Goal: Task Accomplishment & Management: Manage account settings

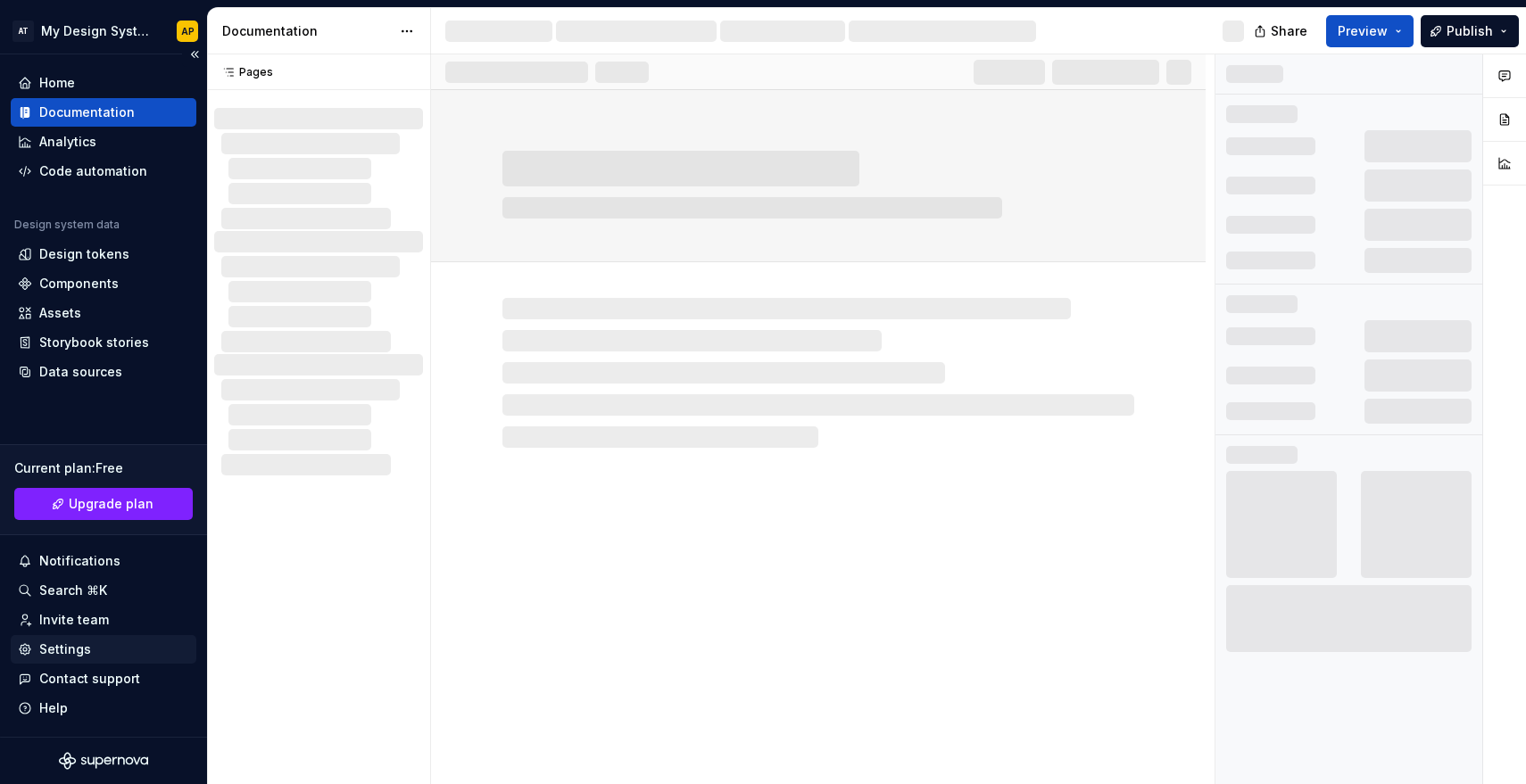
click at [73, 640] on div "Settings" at bounding box center [65, 649] width 52 height 18
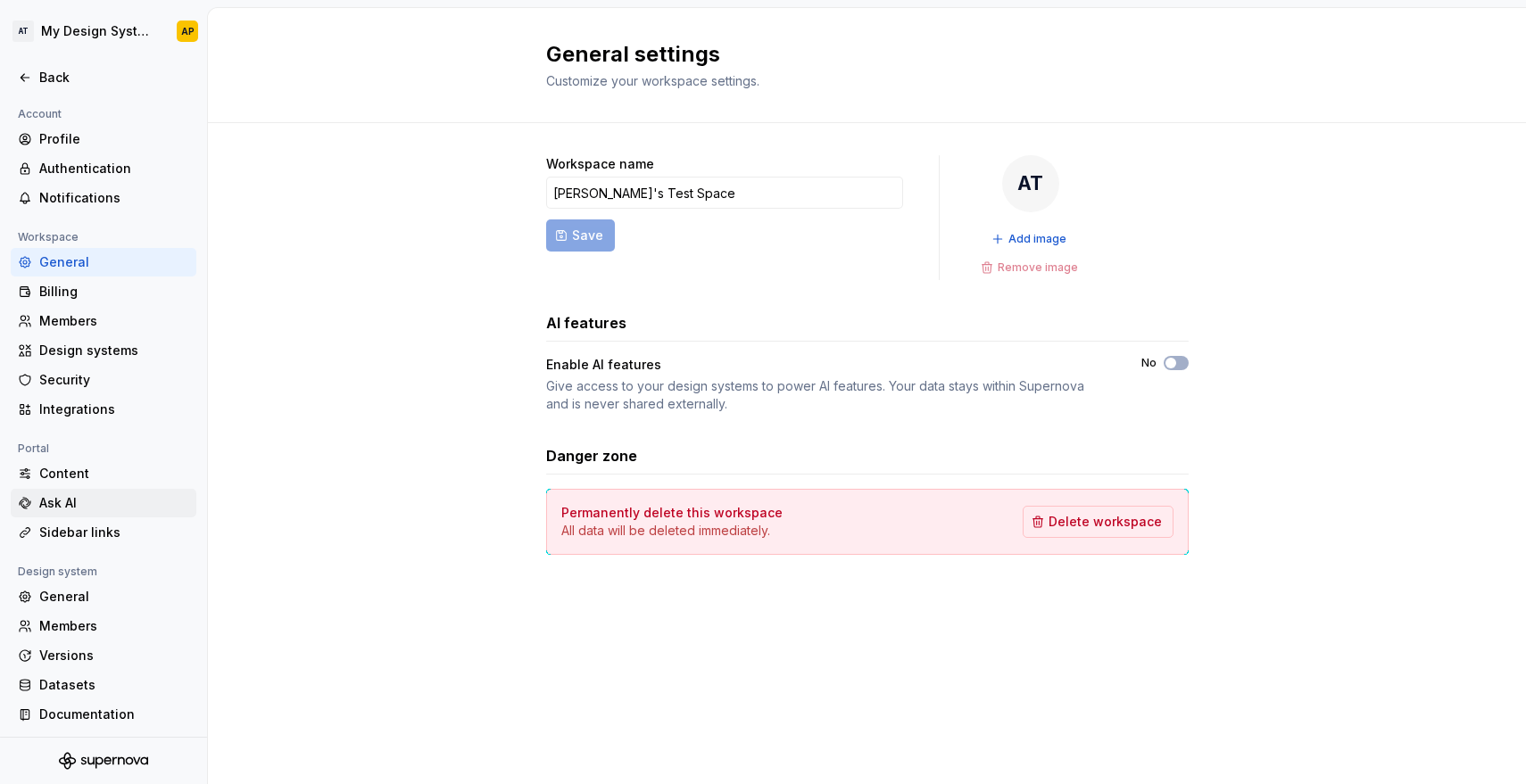
scroll to position [3, 0]
click at [72, 591] on div "General" at bounding box center [114, 594] width 150 height 18
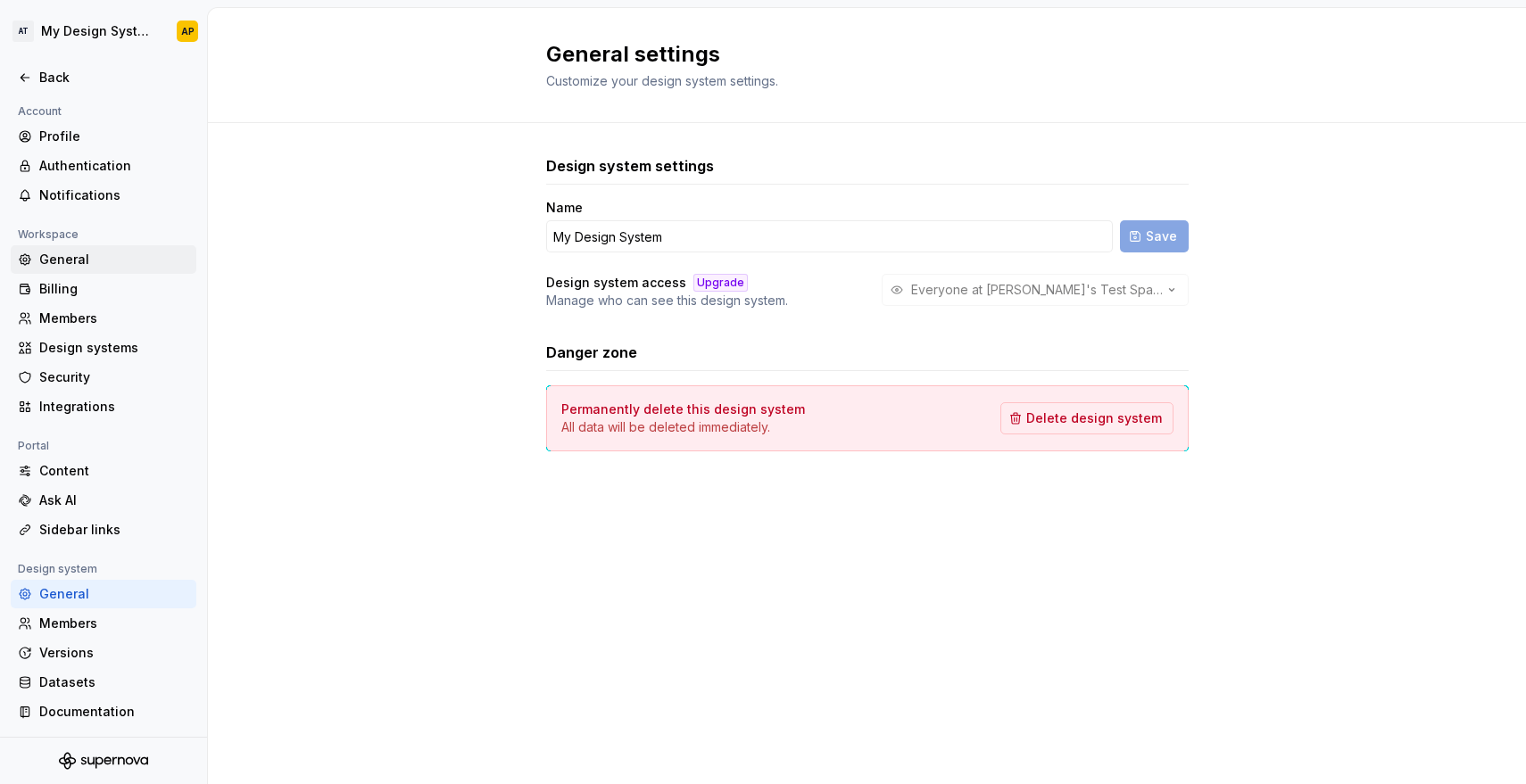
click at [75, 268] on div "General" at bounding box center [114, 260] width 150 height 18
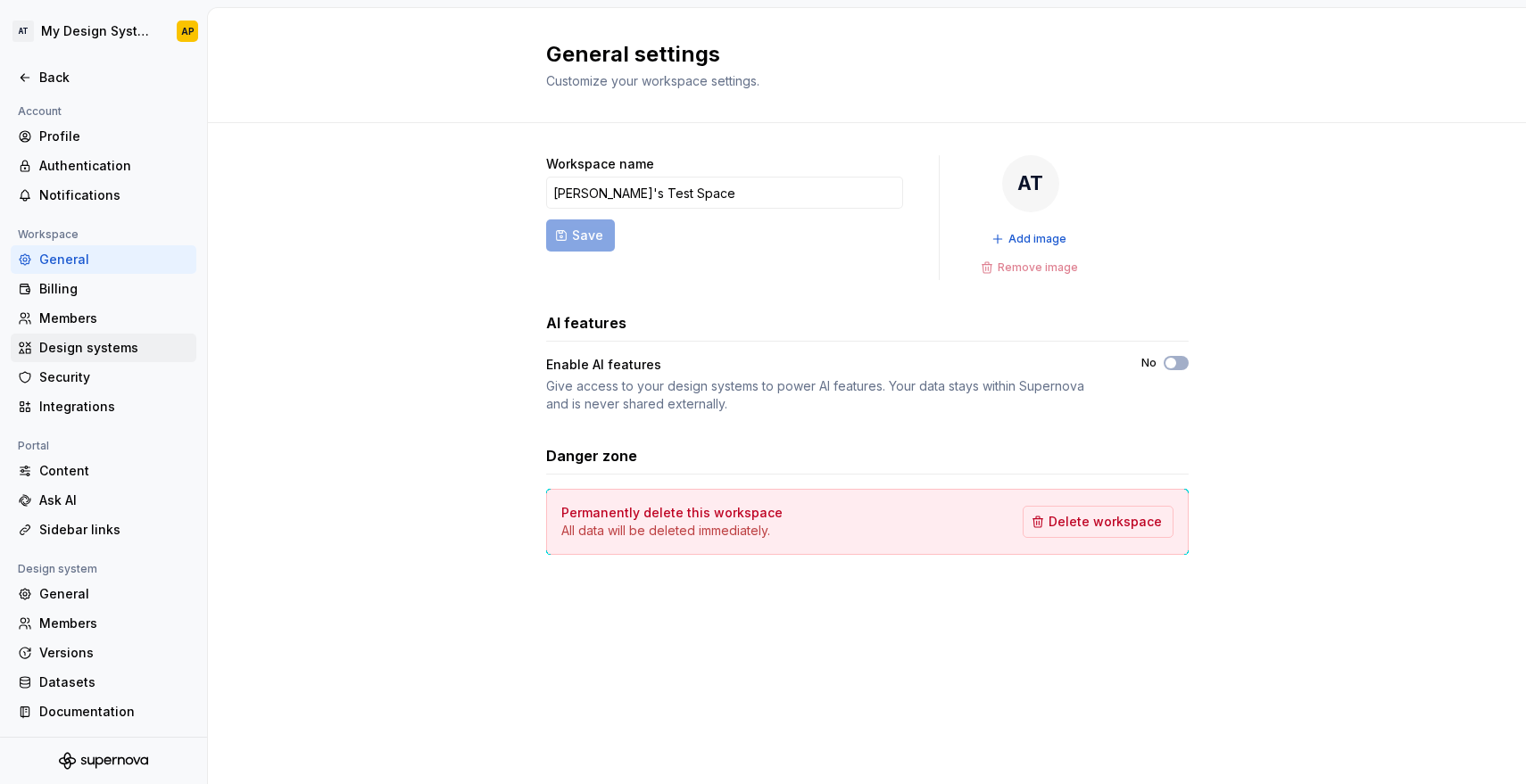
click at [66, 341] on div "Design systems" at bounding box center [114, 348] width 150 height 18
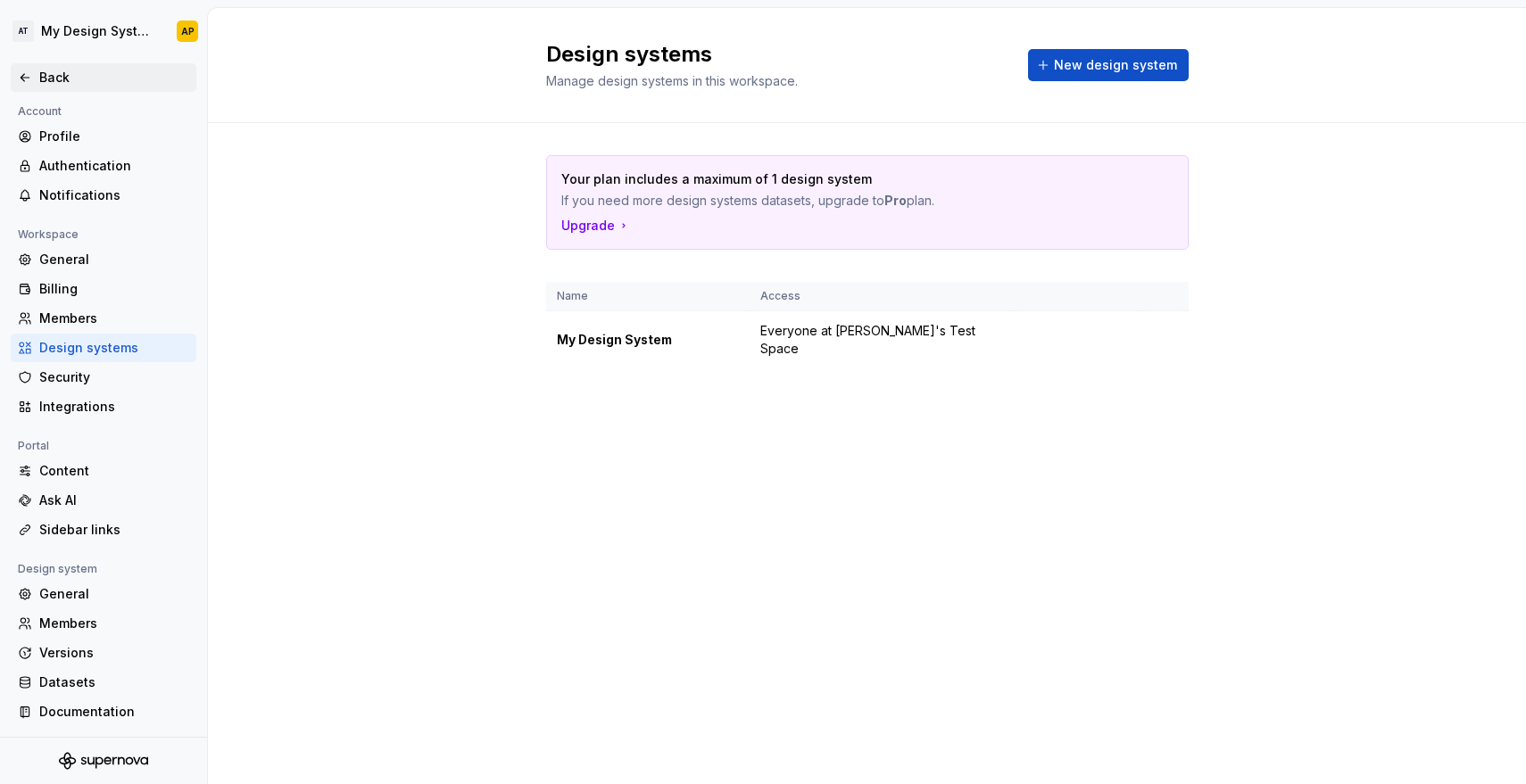
click at [74, 76] on div "Back" at bounding box center [114, 78] width 150 height 18
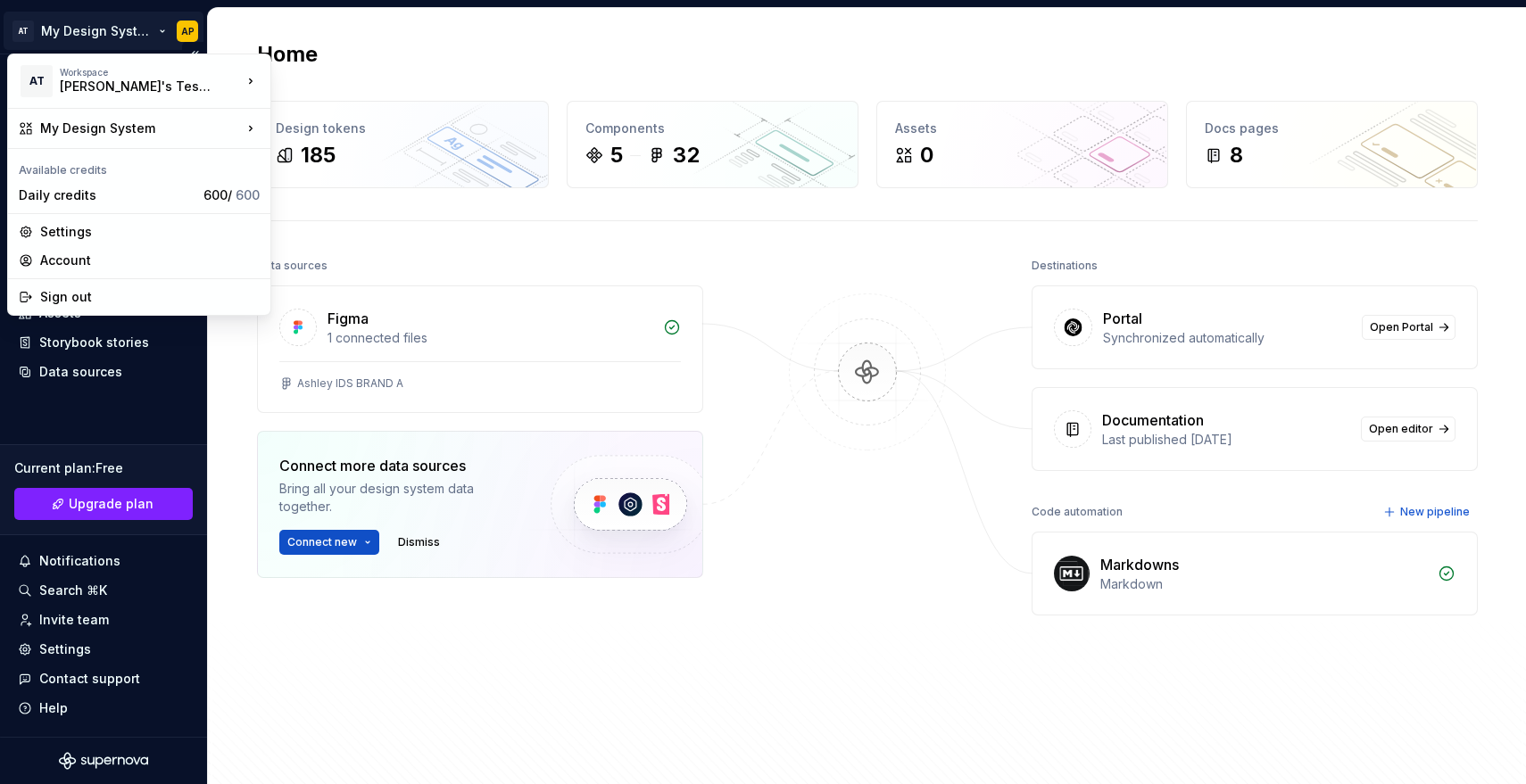
click at [158, 30] on html "AT My Design System AP Home Documentation Analytics Code automation Design syst…" at bounding box center [763, 392] width 1526 height 784
click at [91, 223] on div "Settings" at bounding box center [150, 232] width 219 height 18
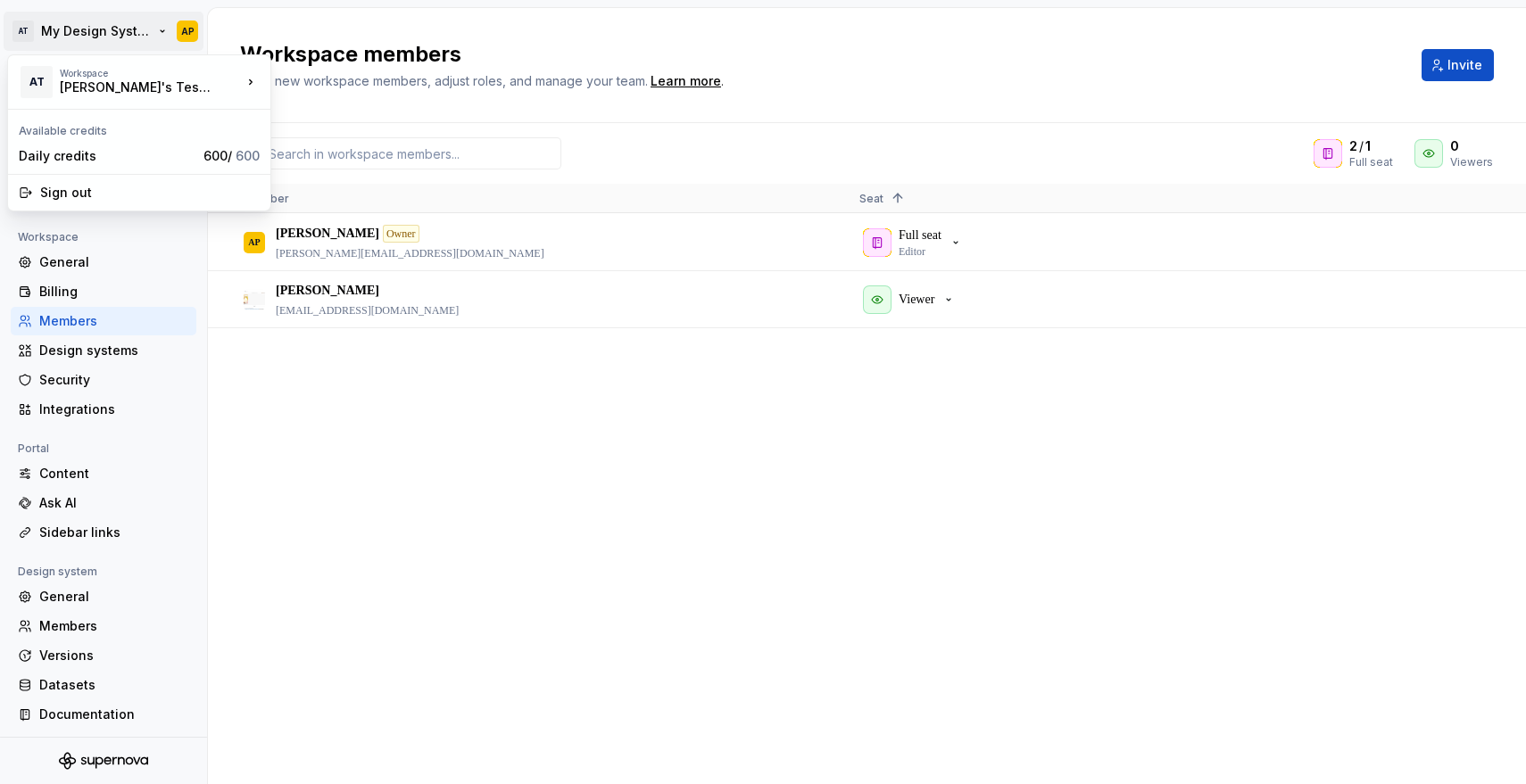
click at [158, 33] on html "AT My Design System AP Back Account Profile Authentication Notifications Worksp…" at bounding box center [763, 392] width 1526 height 784
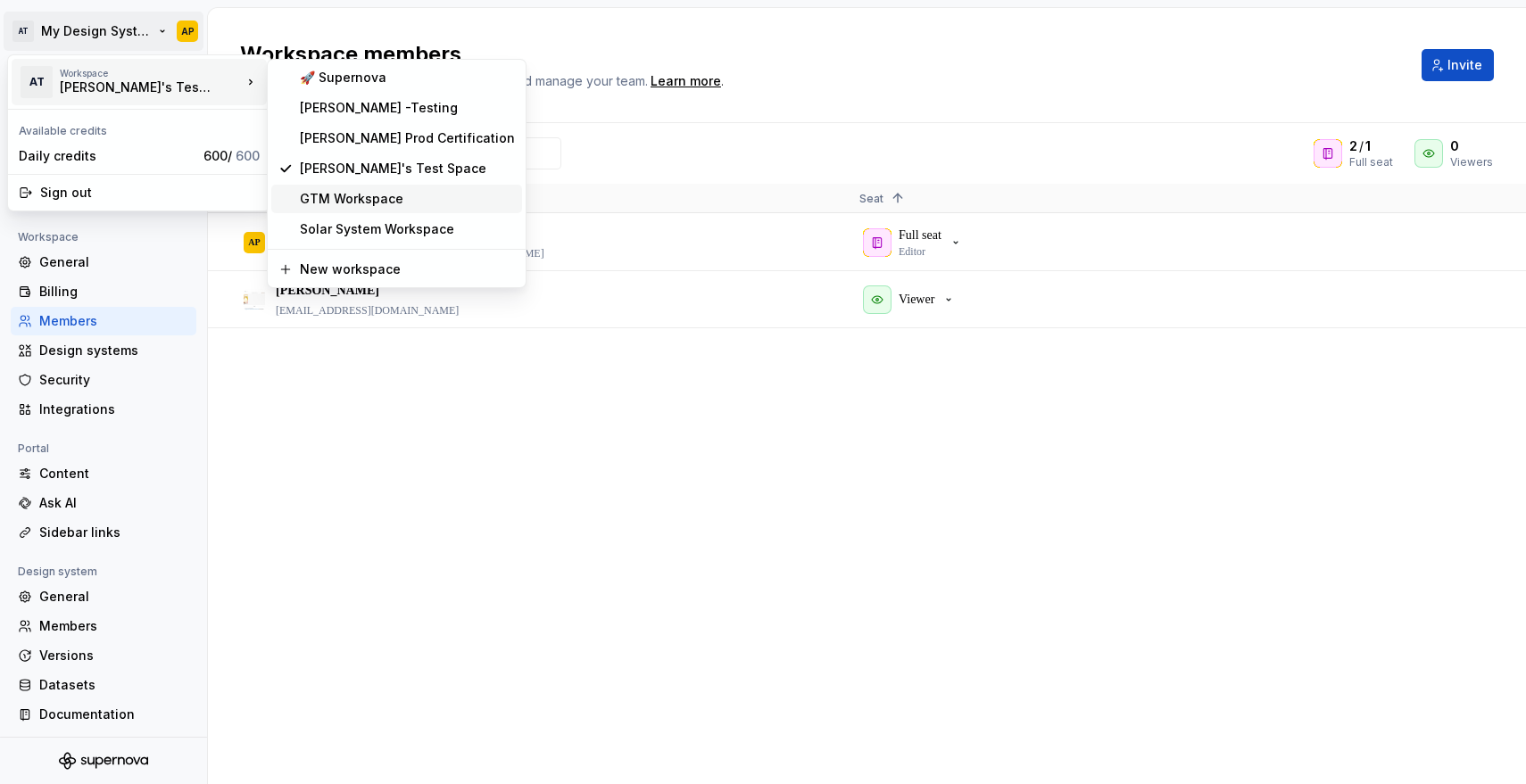
click at [324, 193] on div "GTM Workspace" at bounding box center [407, 199] width 215 height 18
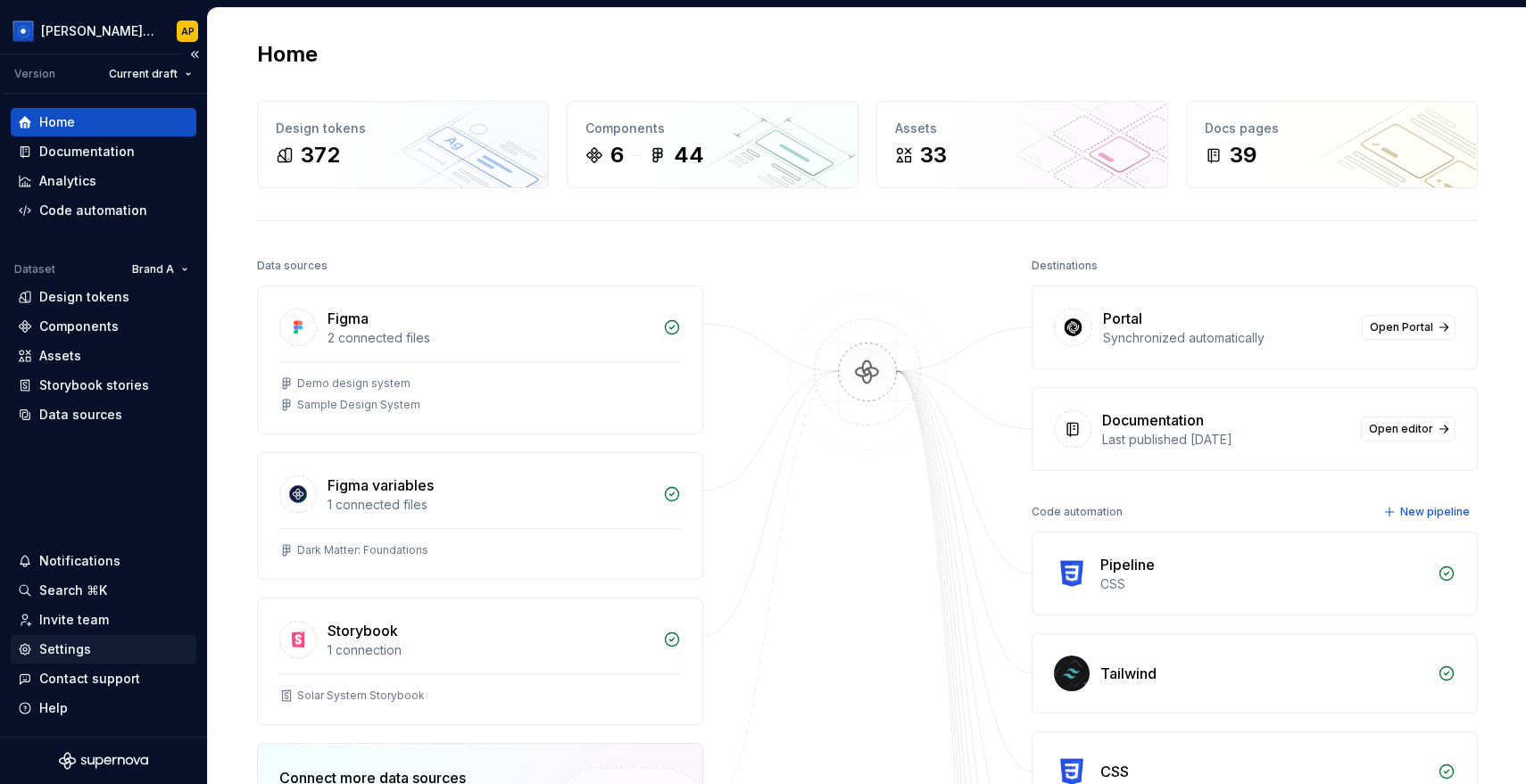
click at [63, 646] on div "Settings" at bounding box center [65, 649] width 52 height 18
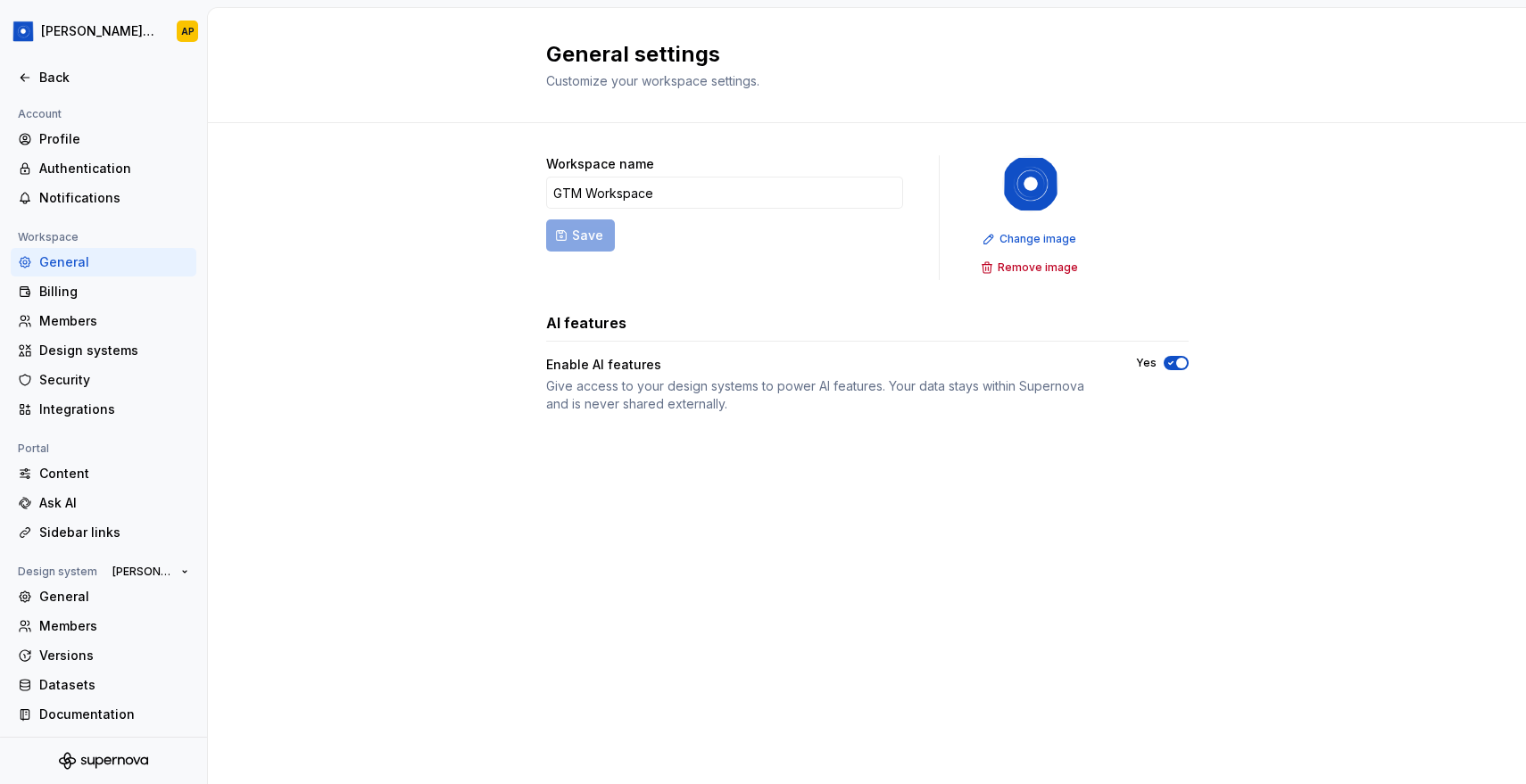
scroll to position [3, 0]
click at [69, 591] on div "General" at bounding box center [114, 594] width 150 height 18
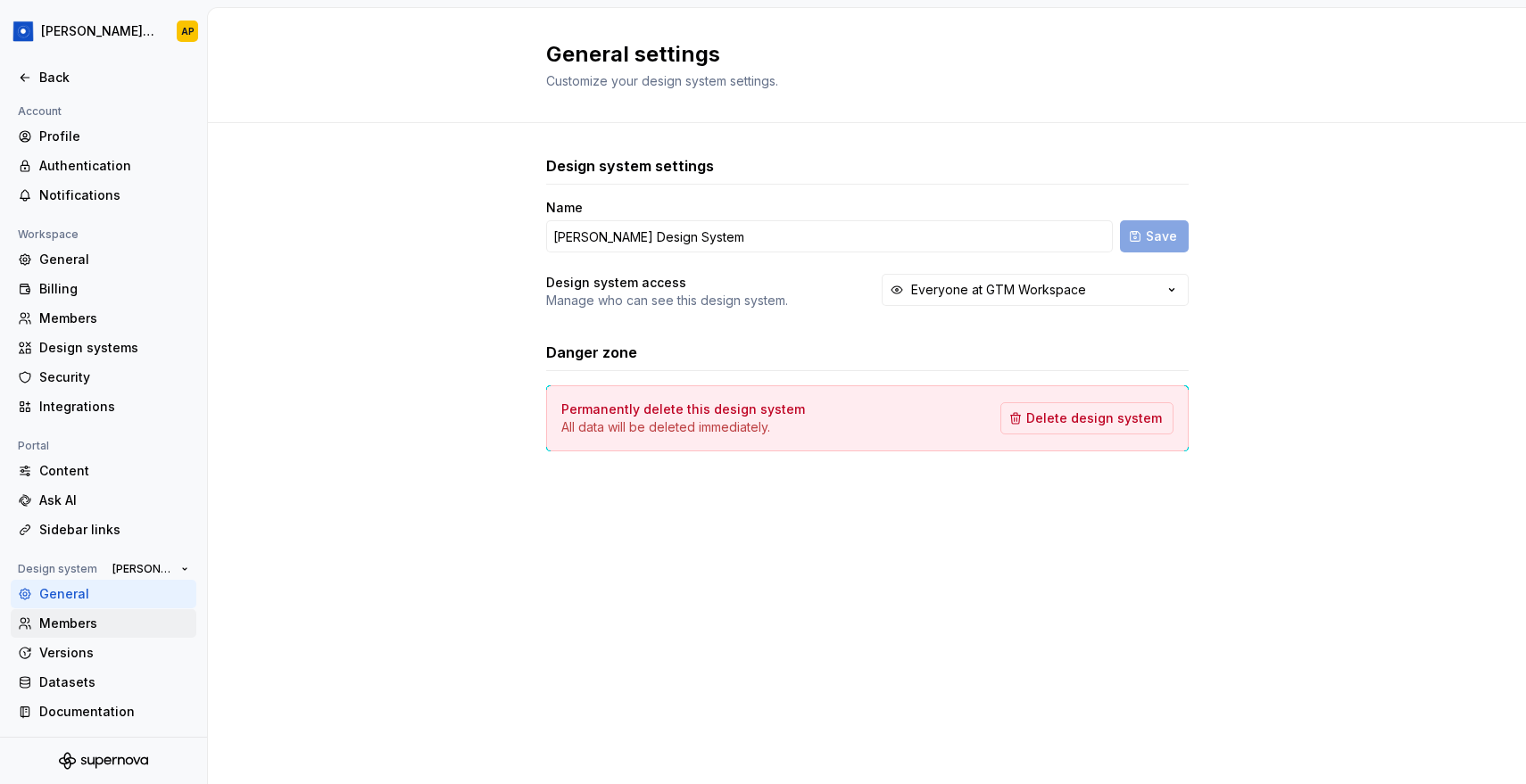
click at [69, 626] on div "Members" at bounding box center [114, 624] width 150 height 18
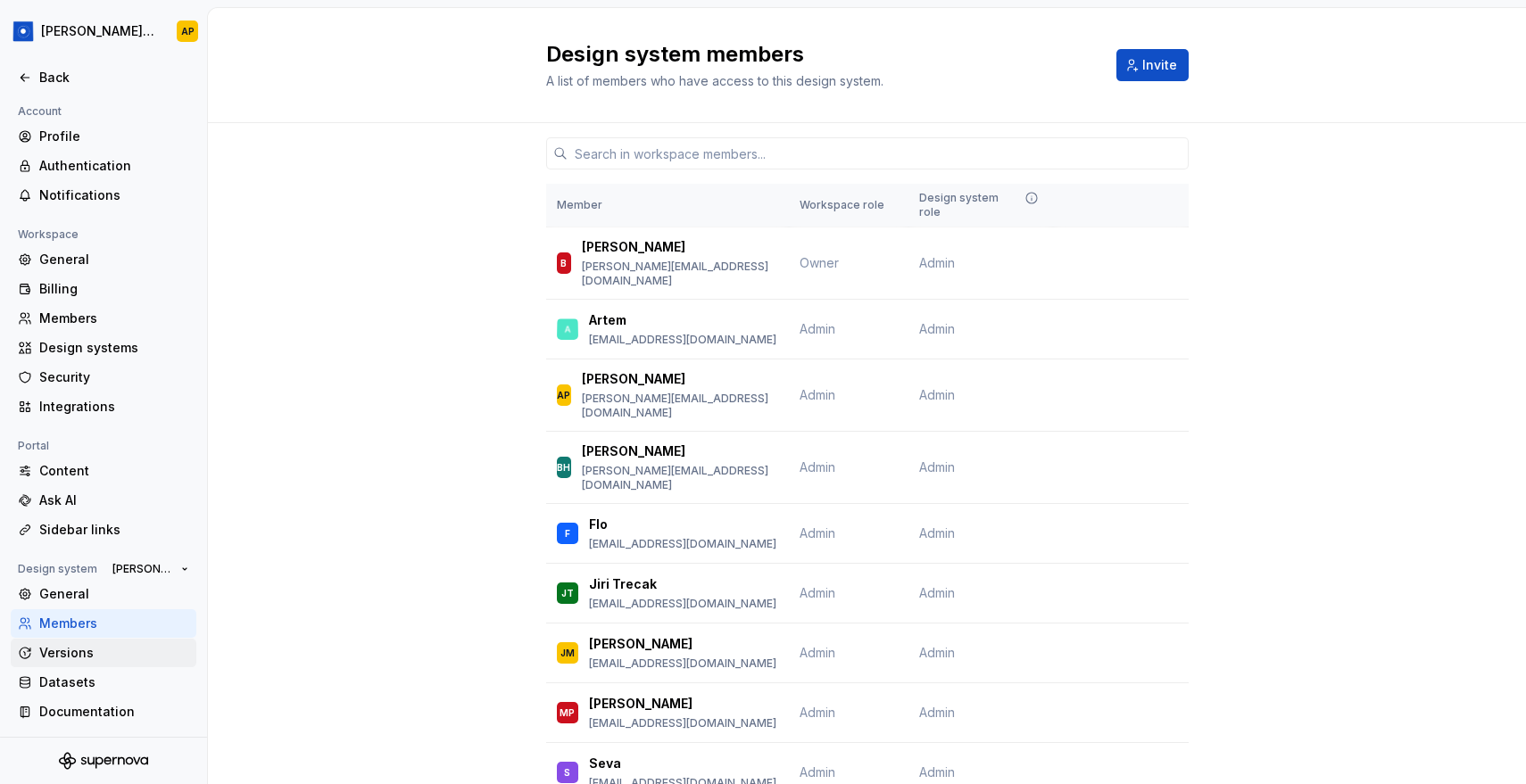
click at [72, 653] on div "Versions" at bounding box center [114, 653] width 150 height 18
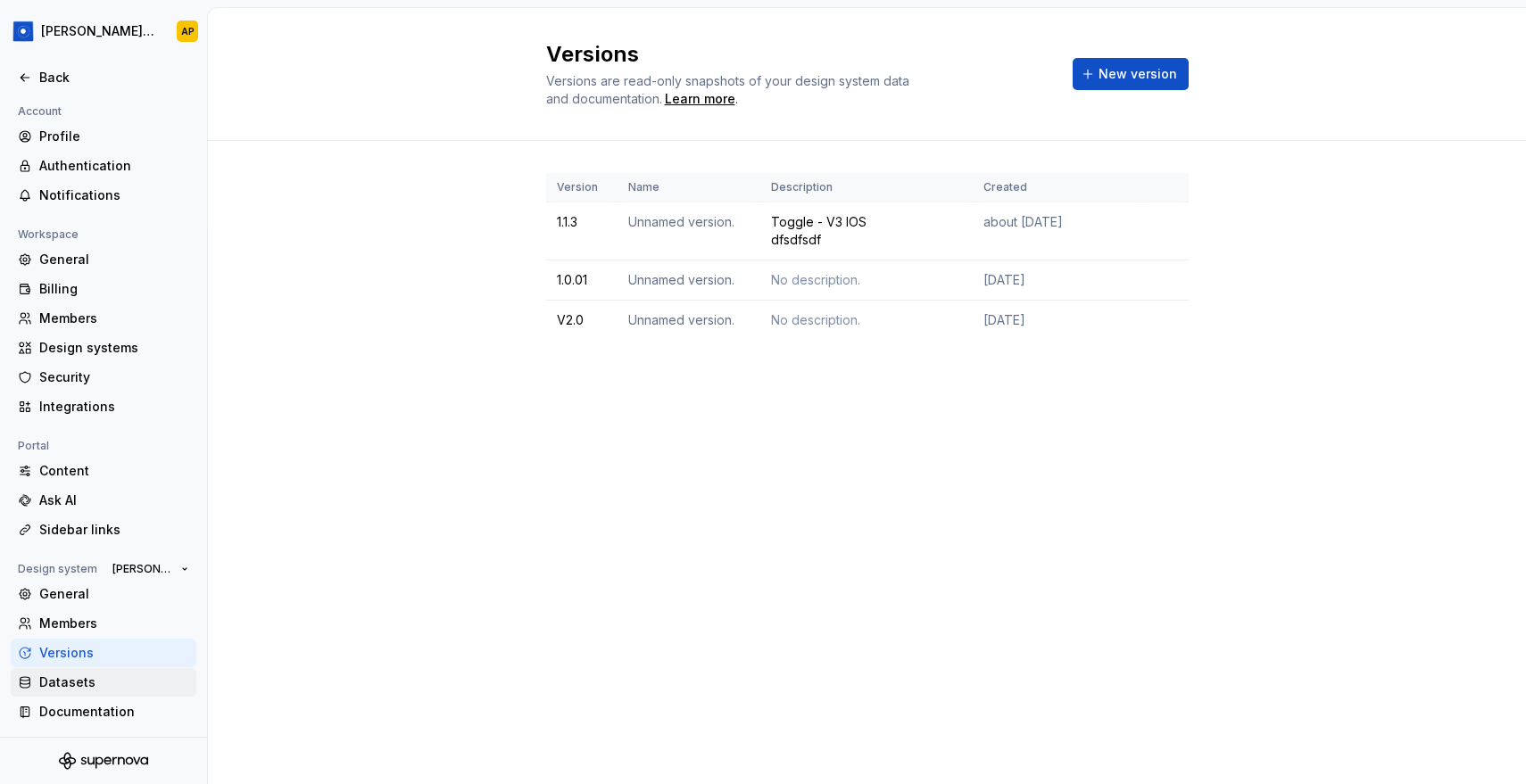
click at [72, 686] on div "Datasets" at bounding box center [114, 683] width 150 height 18
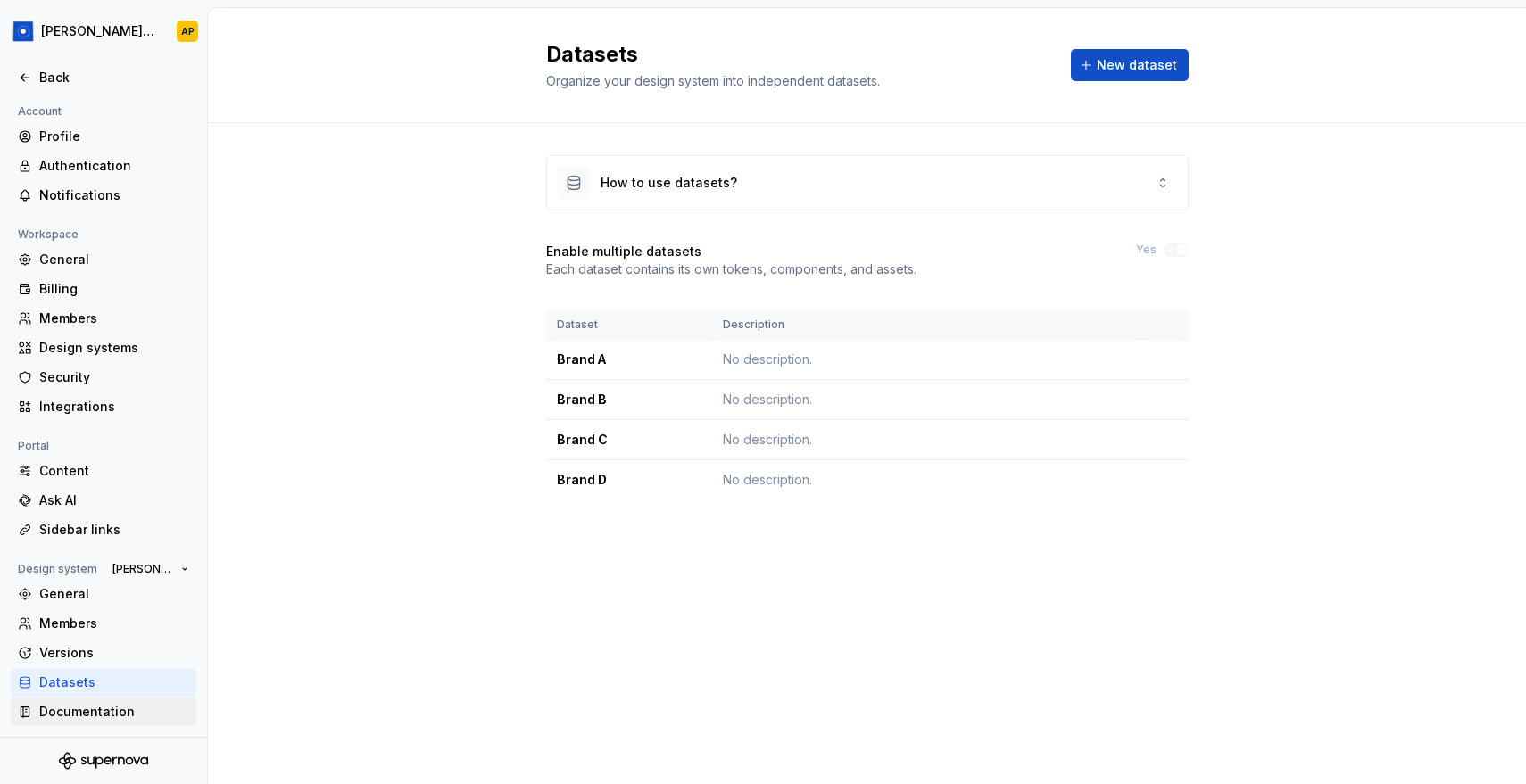
click at [73, 707] on div "Documentation" at bounding box center [114, 712] width 150 height 18
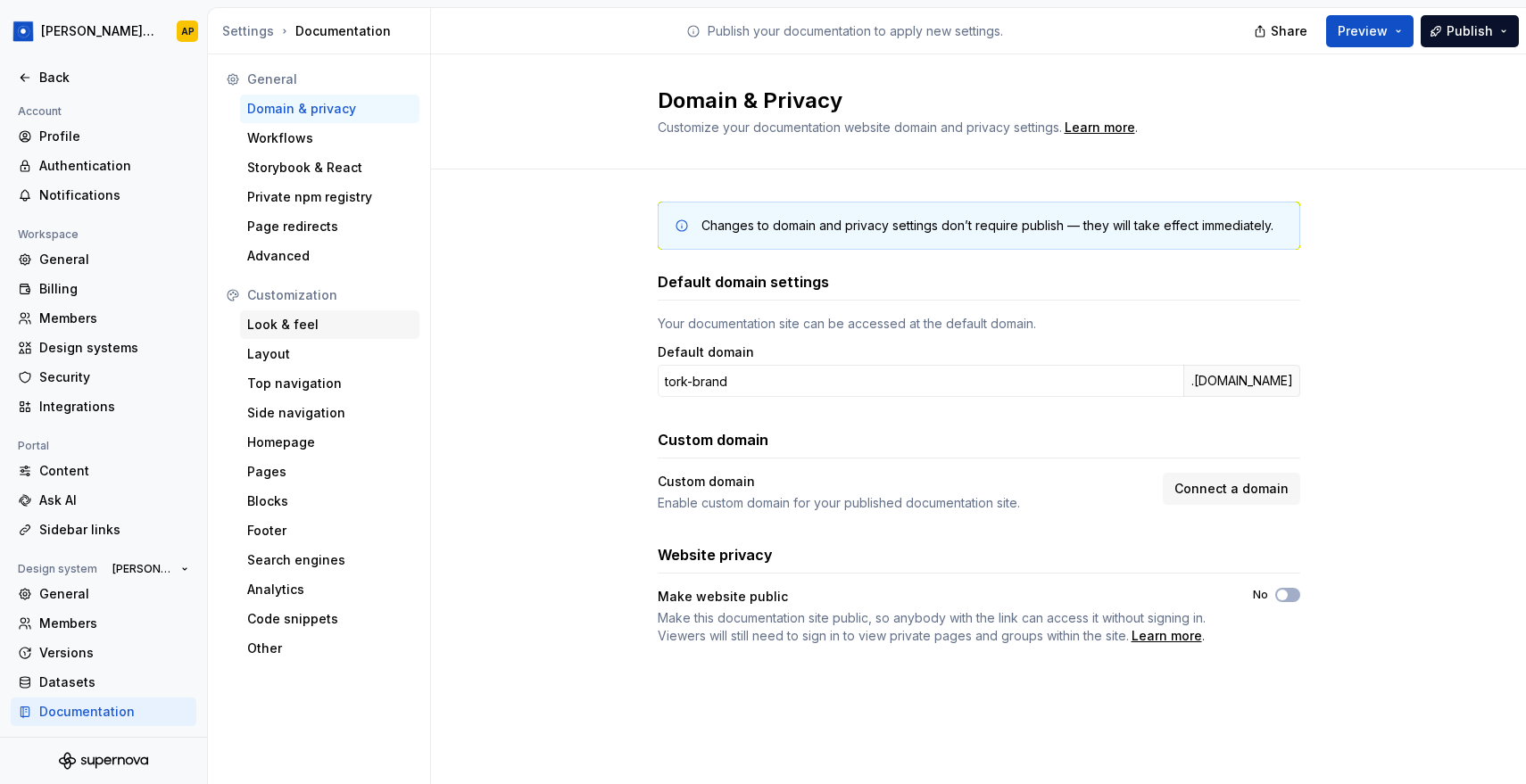
click at [298, 330] on div "Look & feel" at bounding box center [330, 325] width 165 height 18
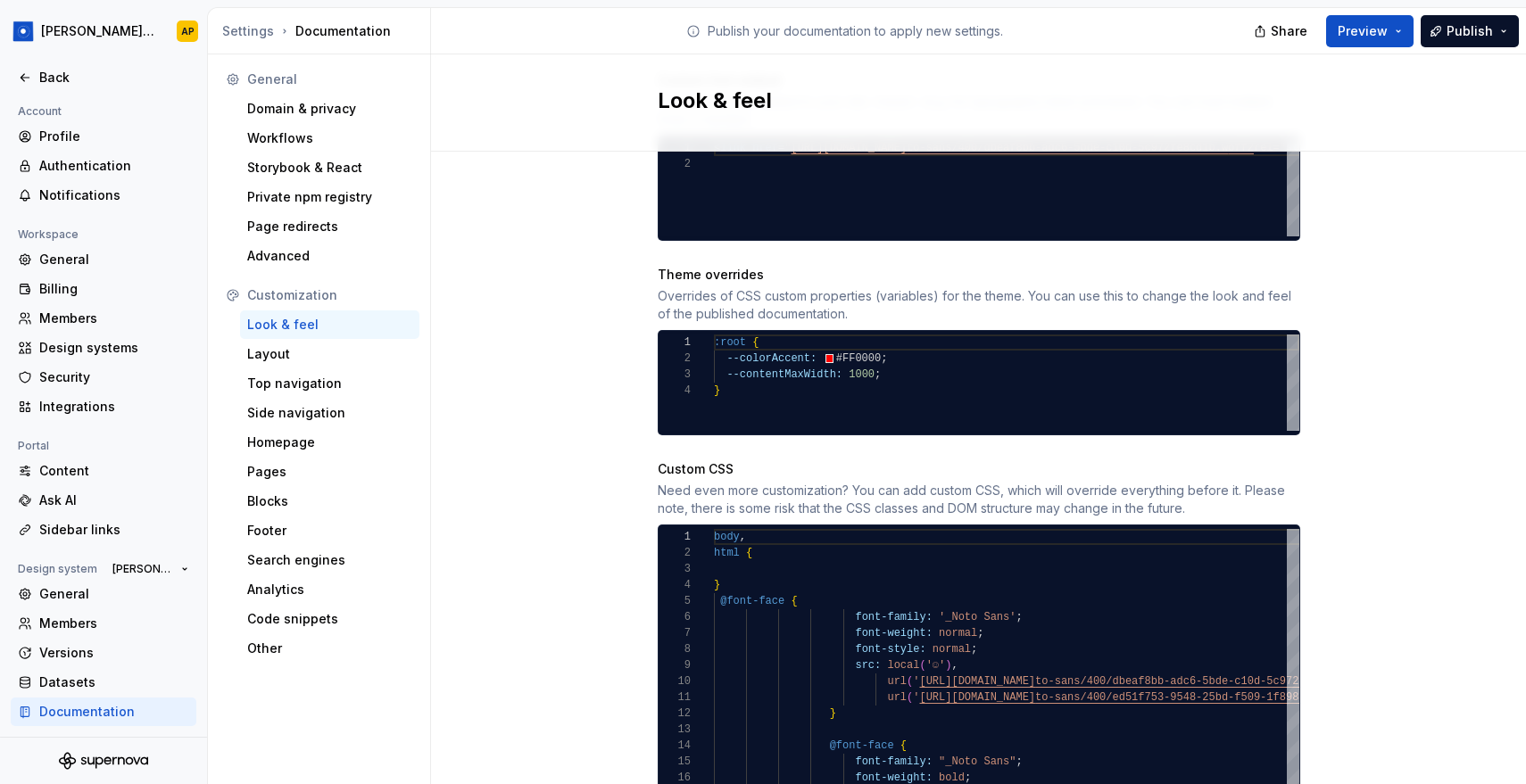
scroll to position [784, 0]
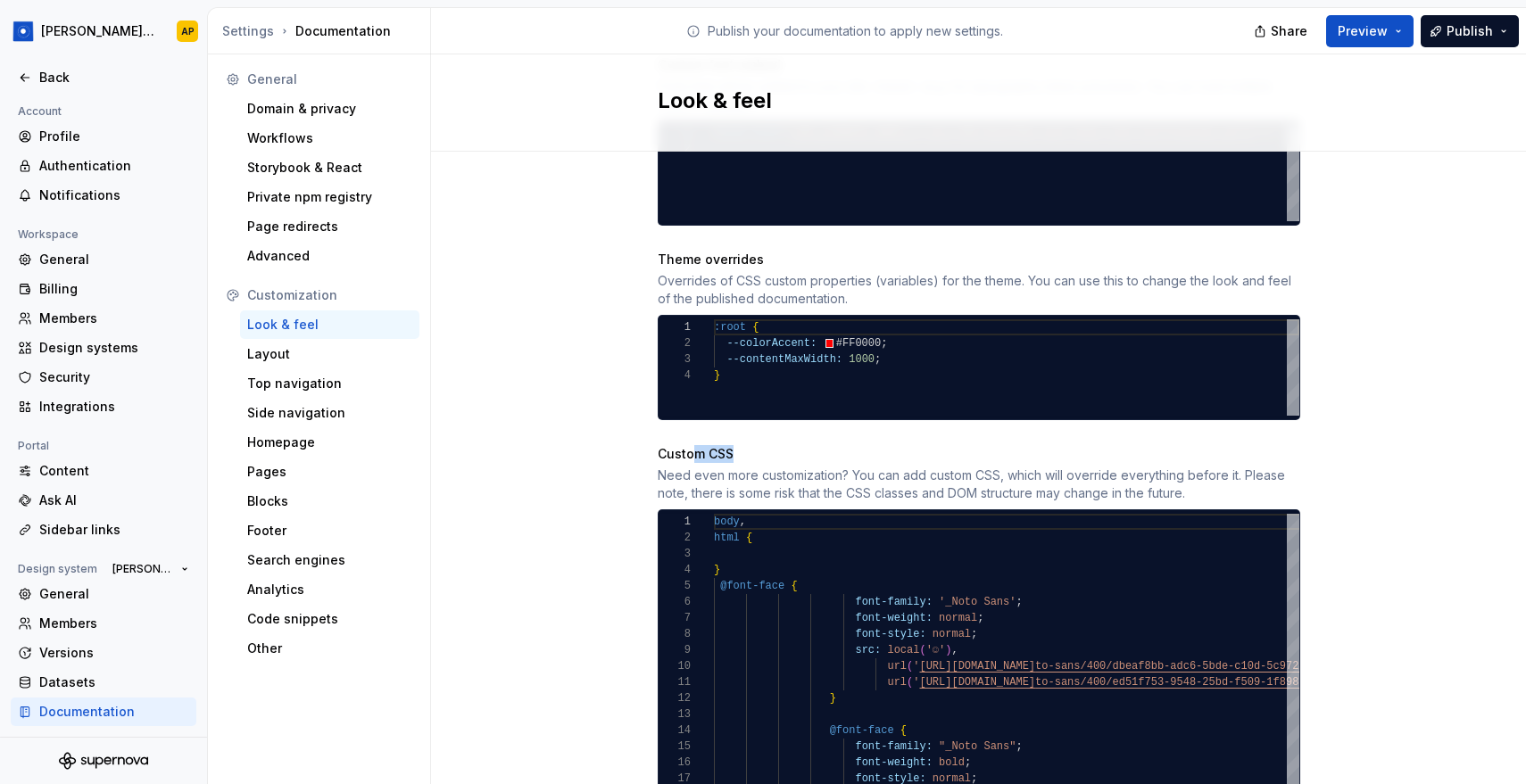
drag, startPoint x: 737, startPoint y: 443, endPoint x: 684, endPoint y: 443, distance: 53.0
click at [687, 446] on div "Custom CSS" at bounding box center [979, 454] width 642 height 18
click at [677, 446] on div "Custom CSS" at bounding box center [696, 454] width 76 height 18
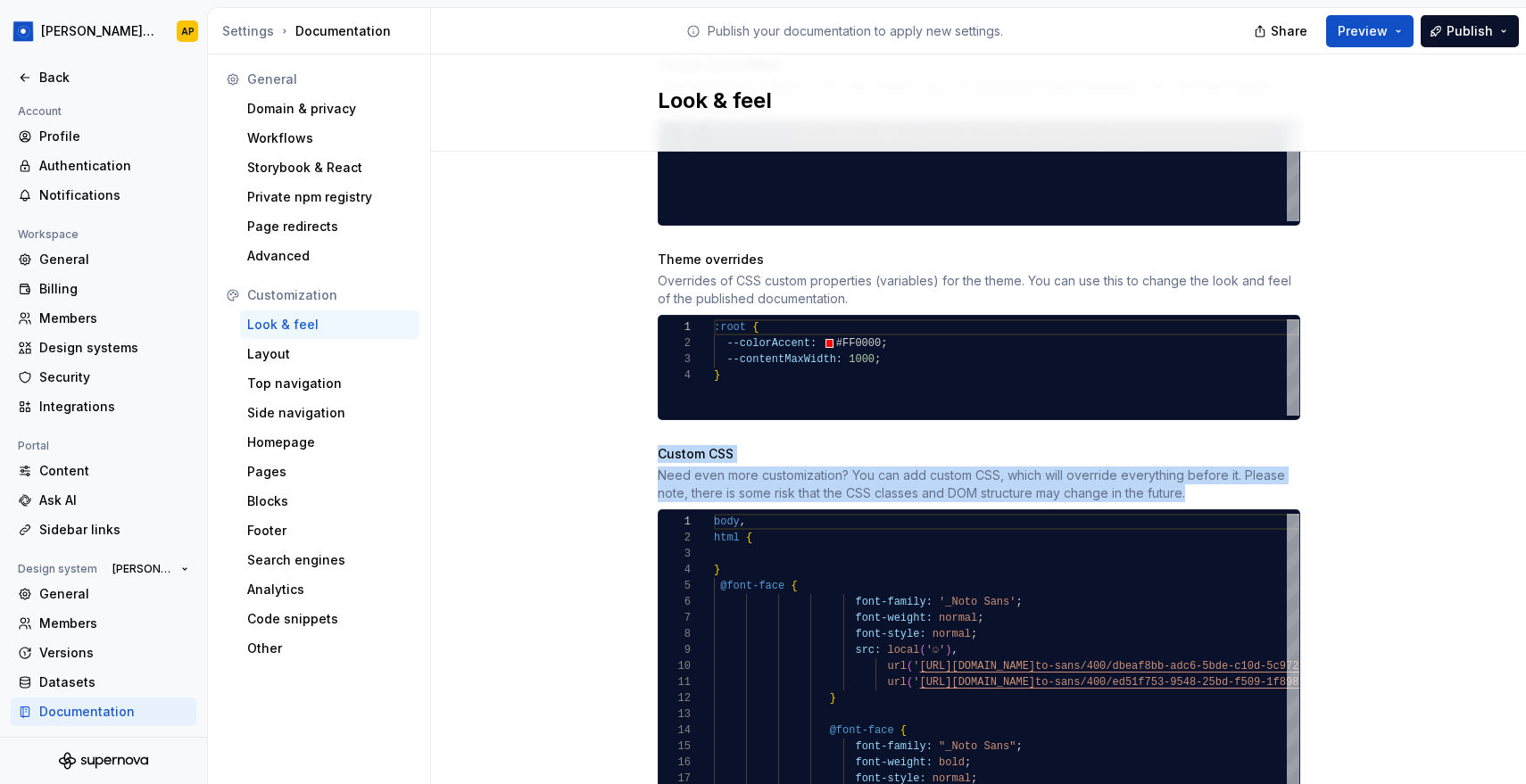
drag, startPoint x: 1205, startPoint y: 475, endPoint x: 655, endPoint y: 435, distance: 551.5
click at [655, 436] on div "Site logo A company logo that will be displayed on all pages on your documentat…" at bounding box center [978, 225] width 1095 height 1717
copy div "Custom CSS Need even more customization? You can add custom CSS, which will ove…"
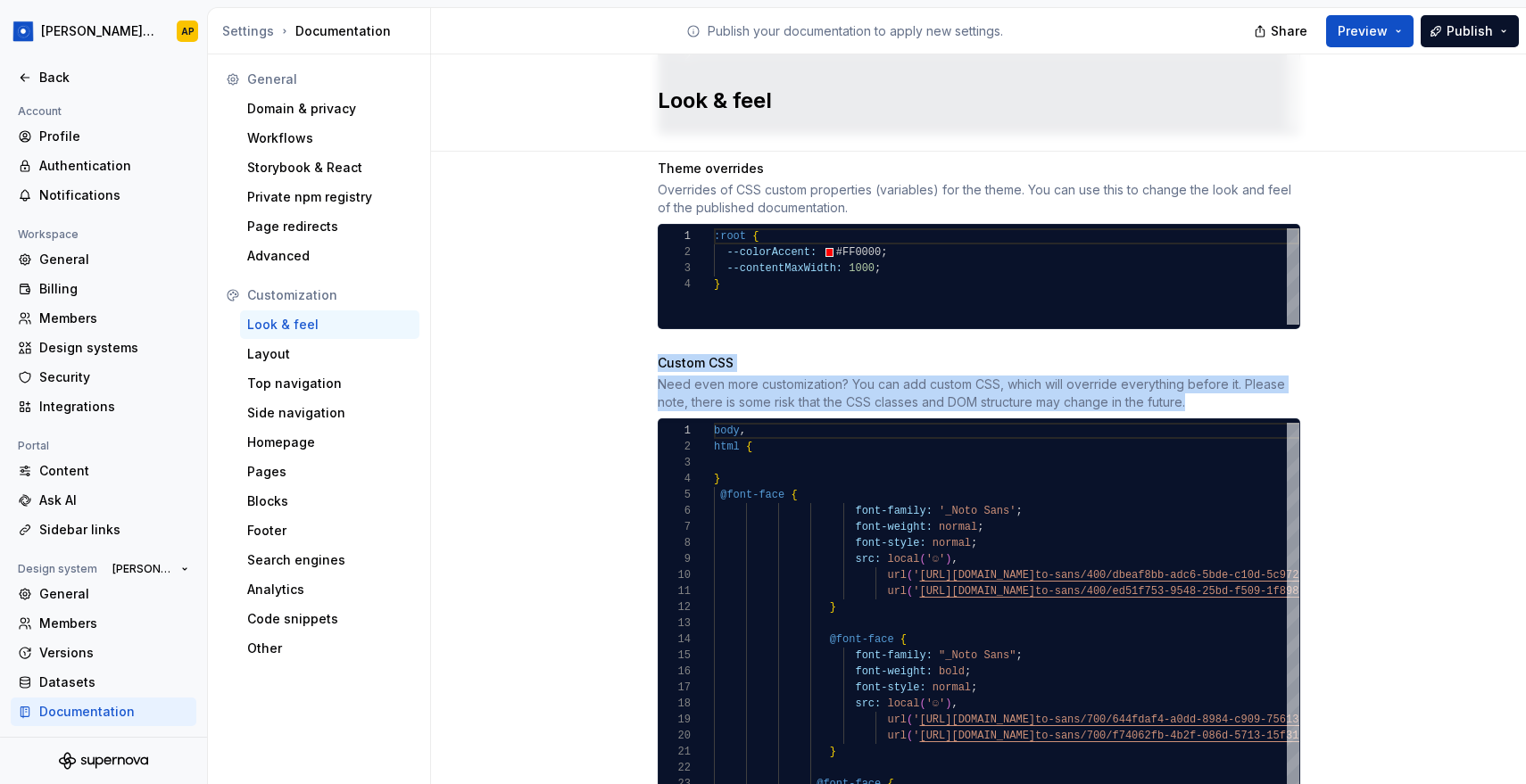
scroll to position [868, 0]
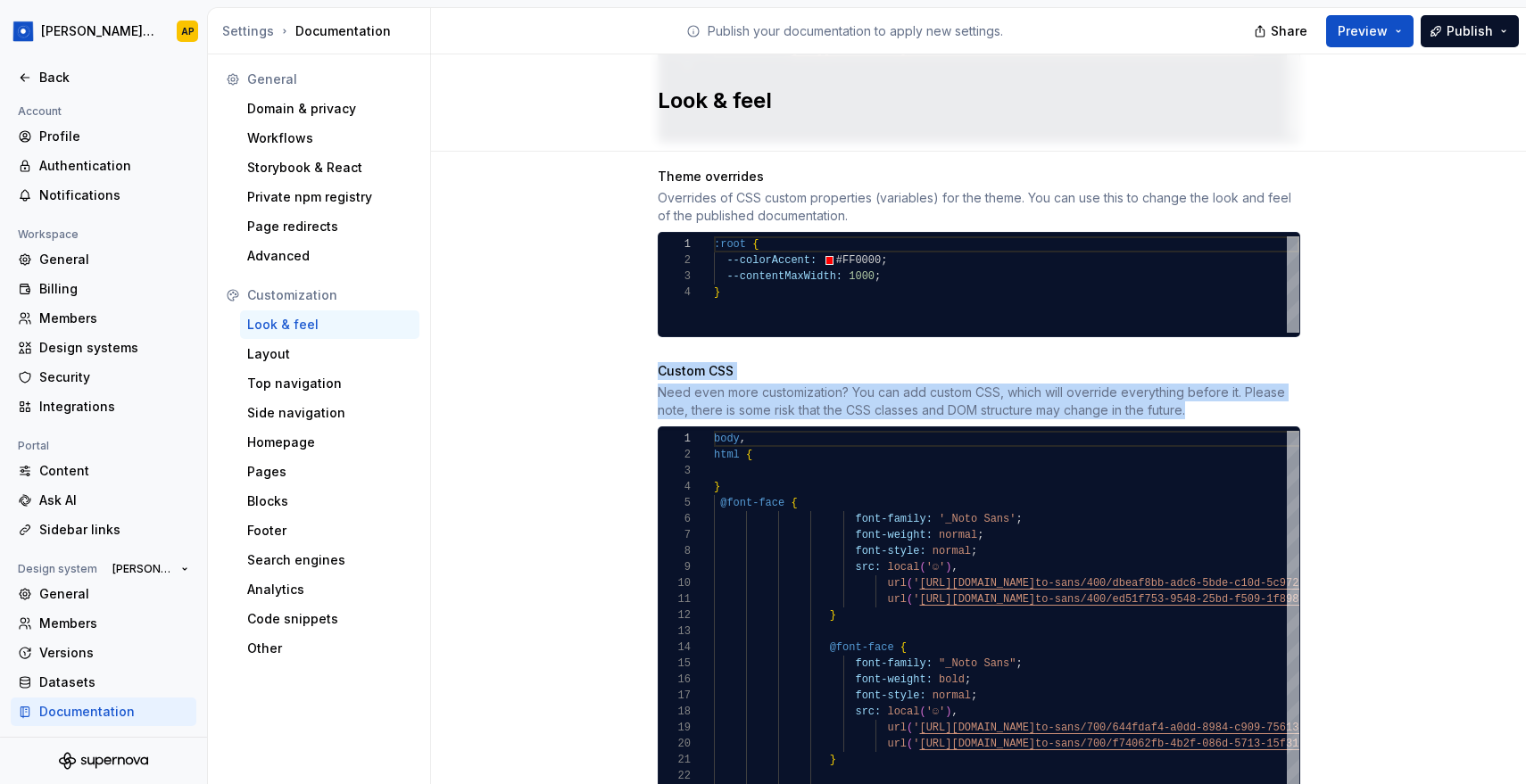
click at [317, 322] on div "Look & feel" at bounding box center [330, 325] width 165 height 18
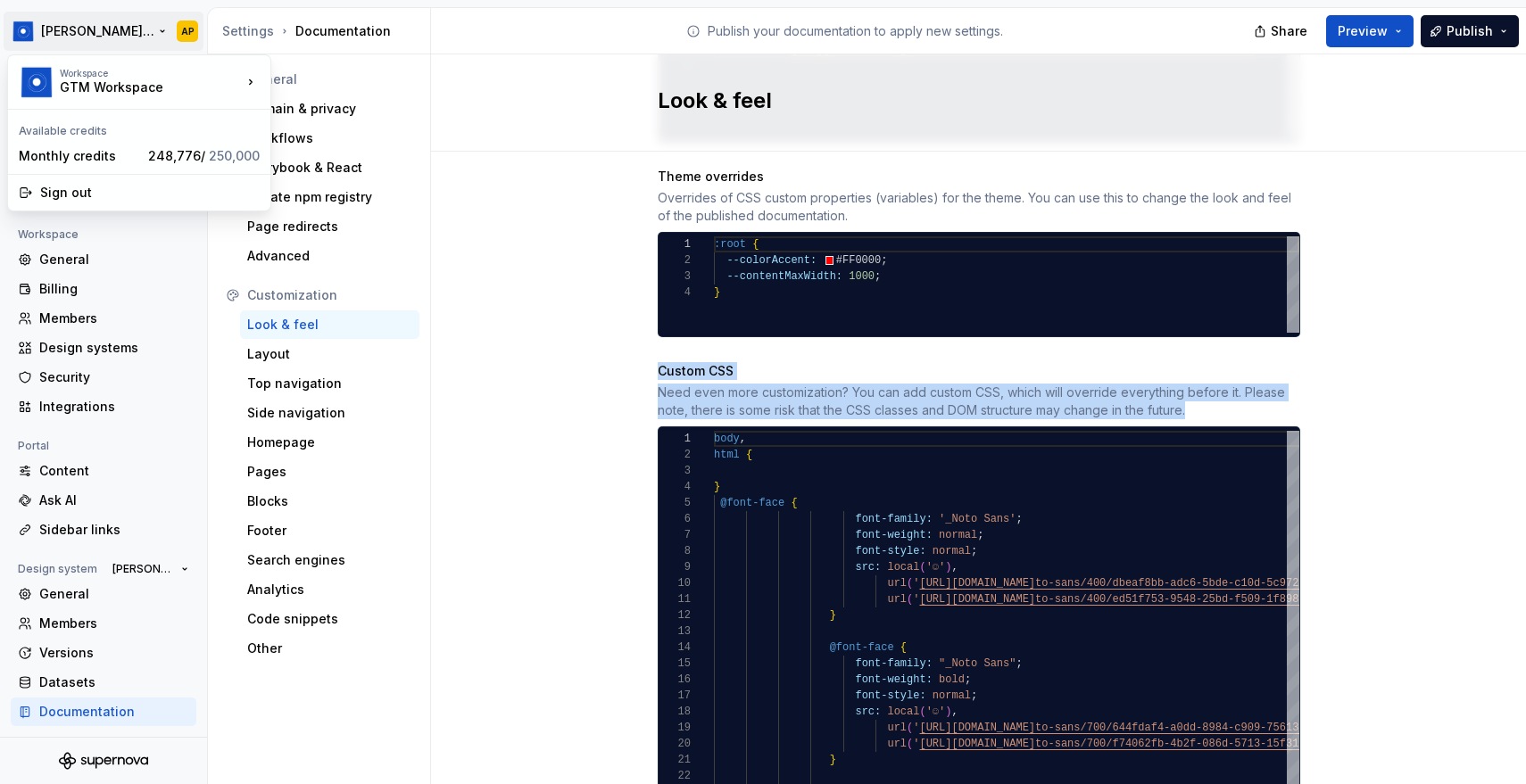
click at [163, 29] on html "Beatriz Design System AP Back Account Profile Authentication Notifications Work…" at bounding box center [763, 392] width 1526 height 784
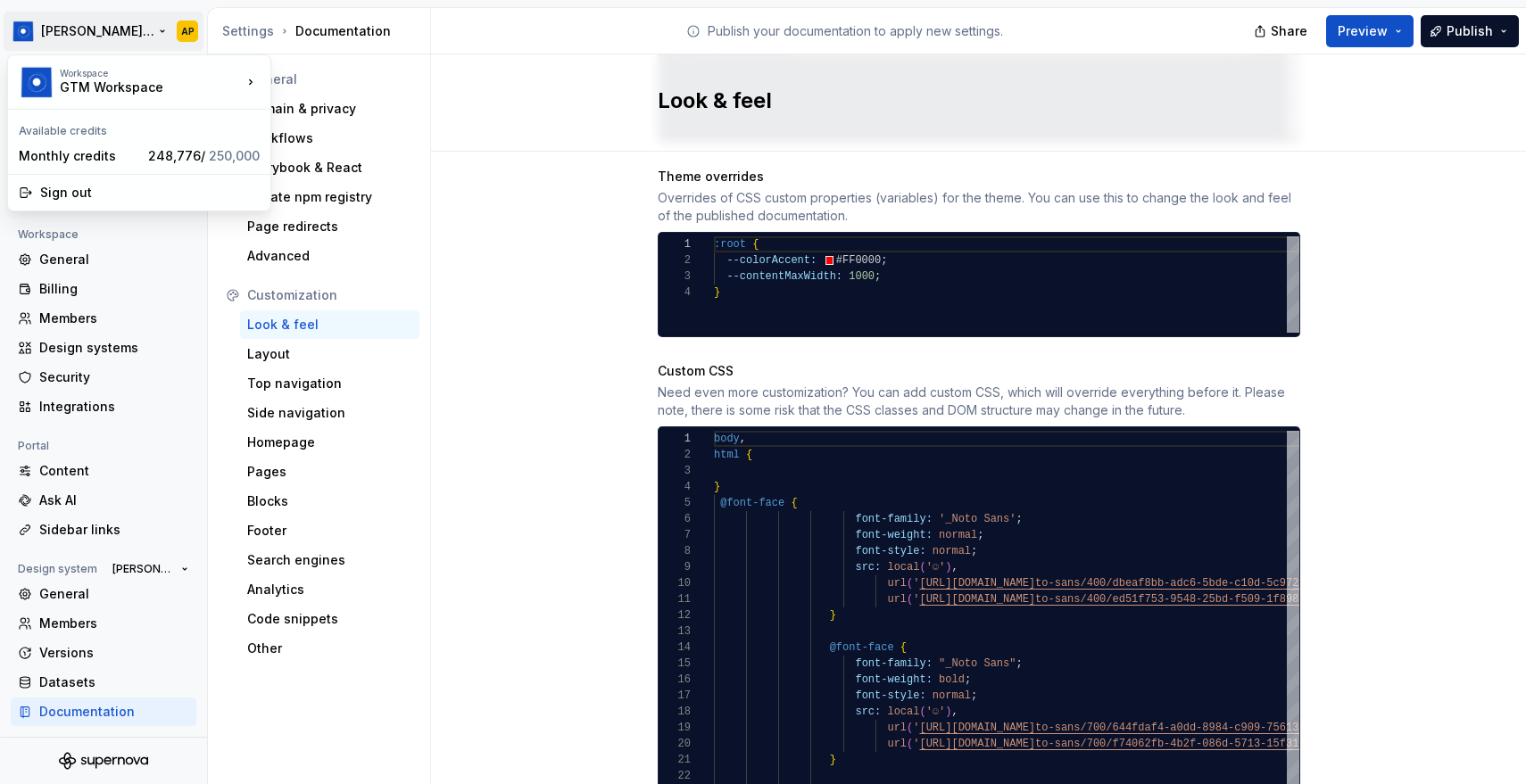
click at [580, 401] on html "Beatriz Design System AP Back Account Profile Authentication Notifications Work…" at bounding box center [763, 392] width 1526 height 784
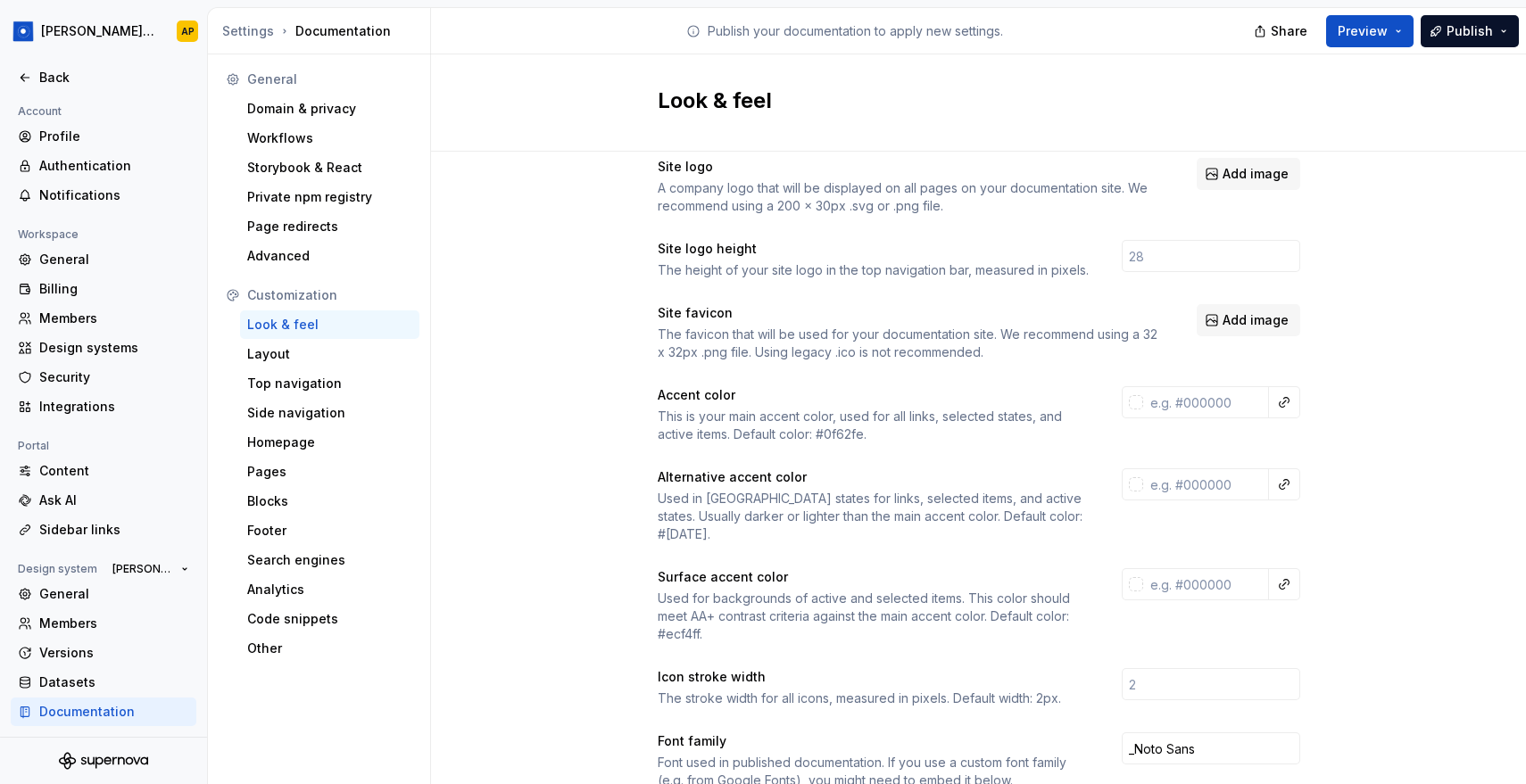
scroll to position [0, 0]
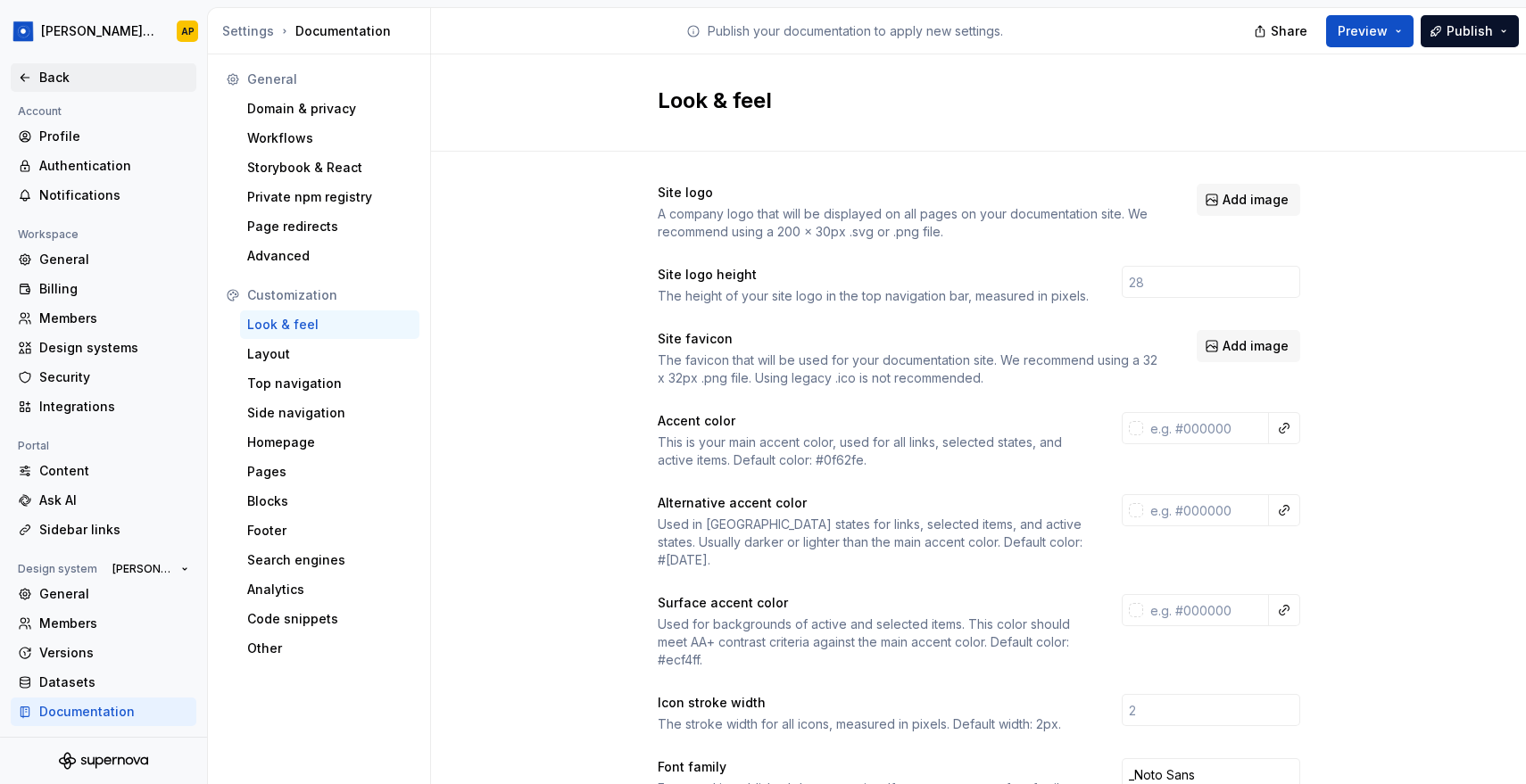
click at [43, 77] on div "Back" at bounding box center [114, 78] width 150 height 18
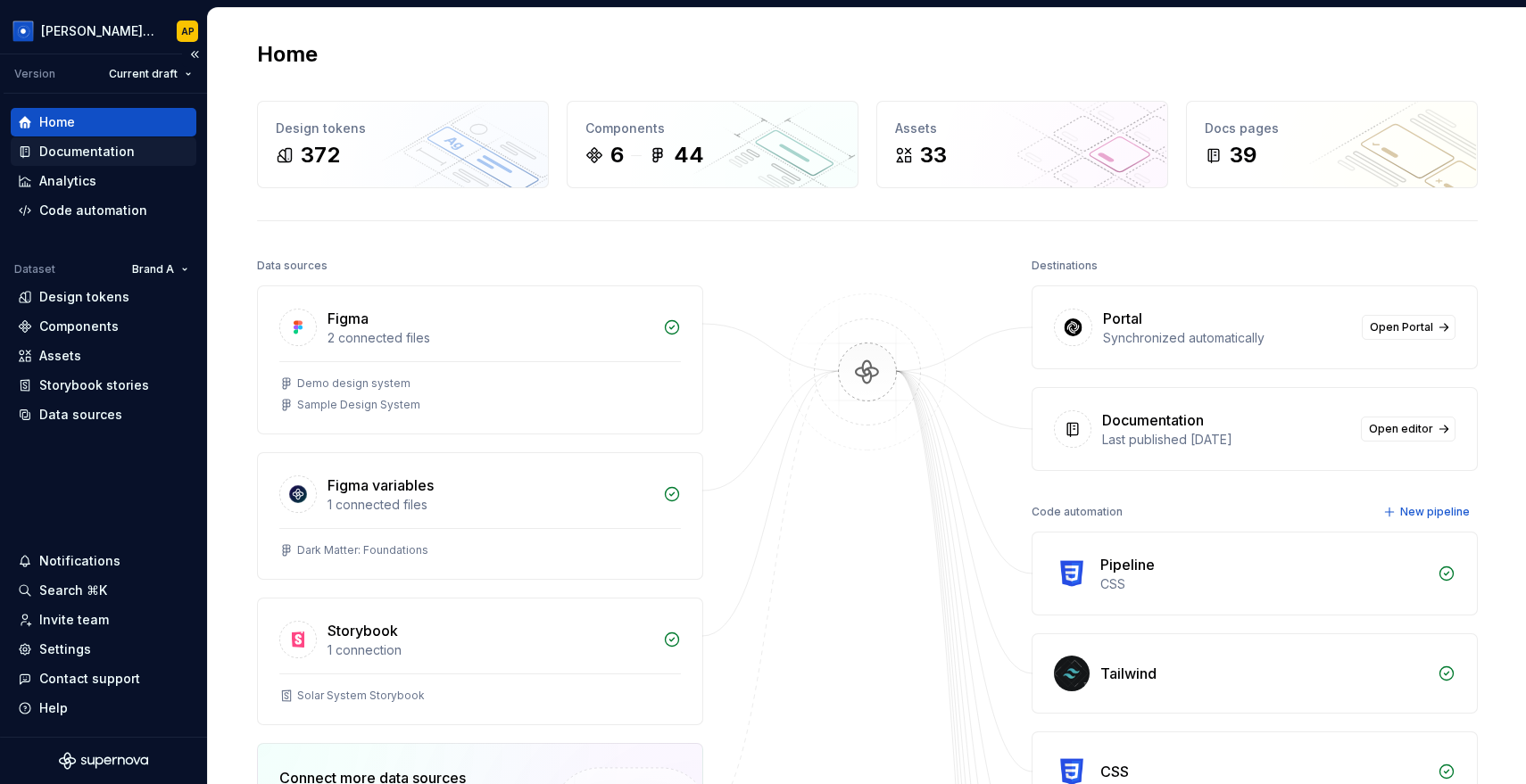
click at [87, 153] on div "Documentation" at bounding box center [87, 151] width 95 height 18
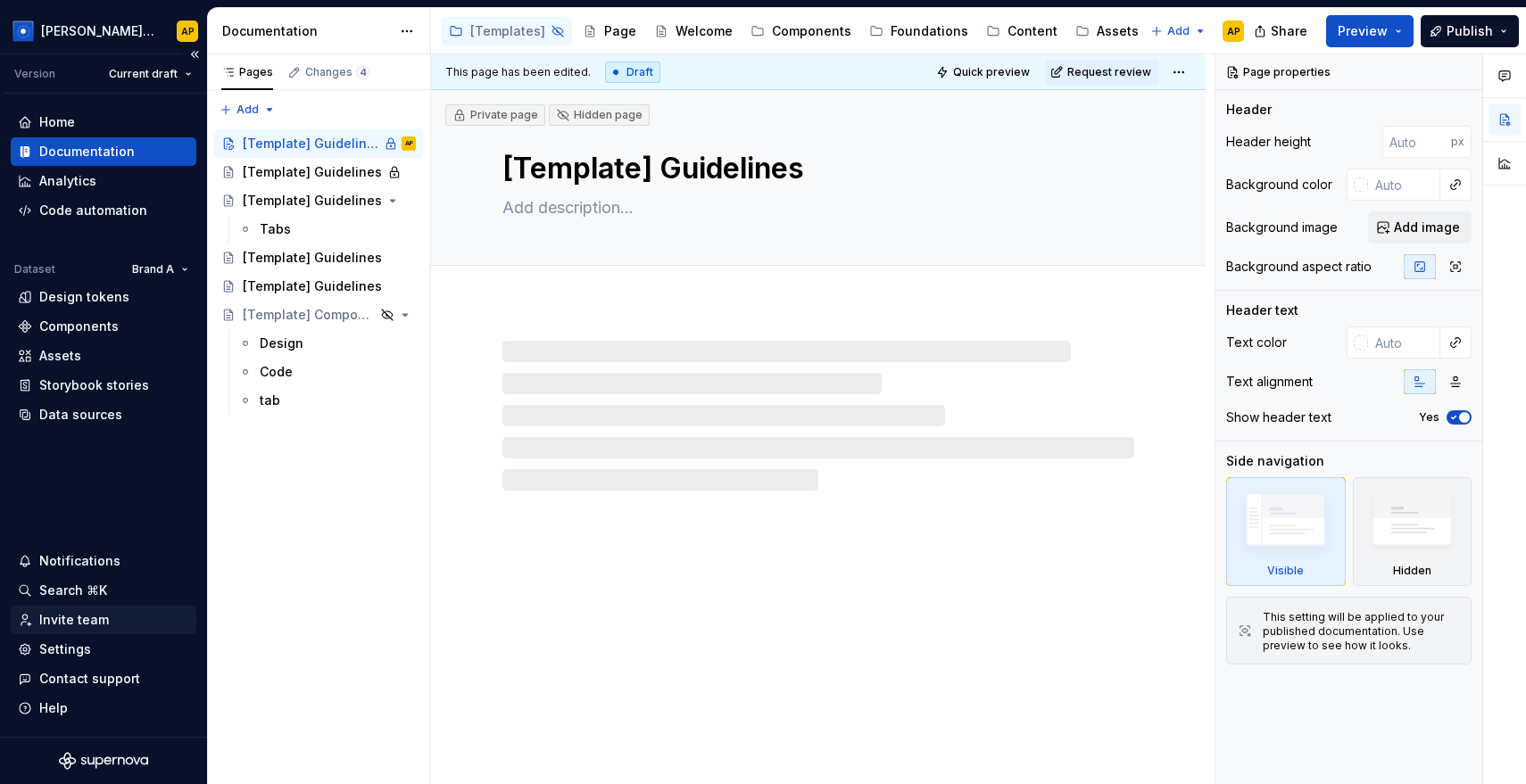
type textarea "*"
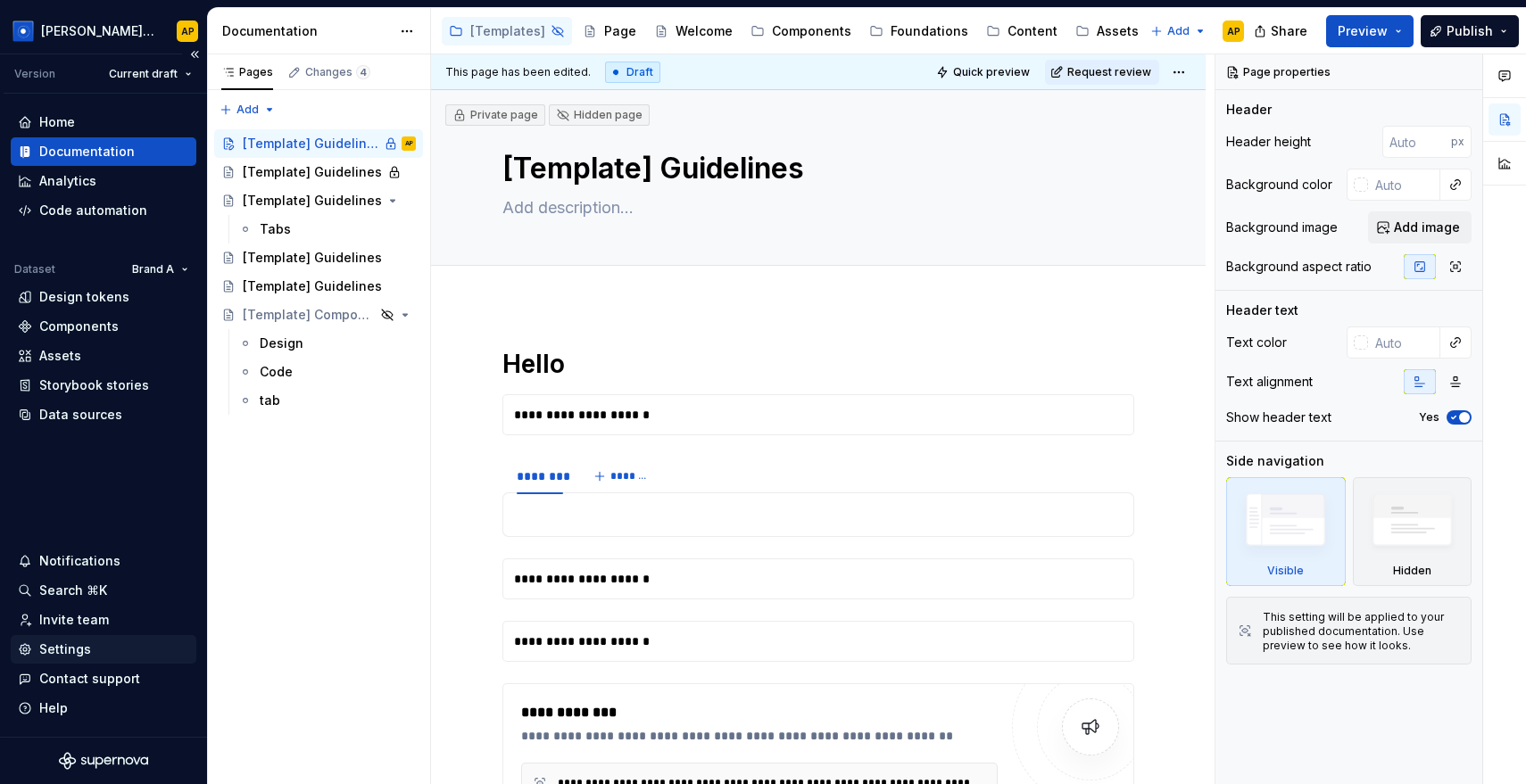
click at [60, 648] on div "Settings" at bounding box center [65, 649] width 52 height 18
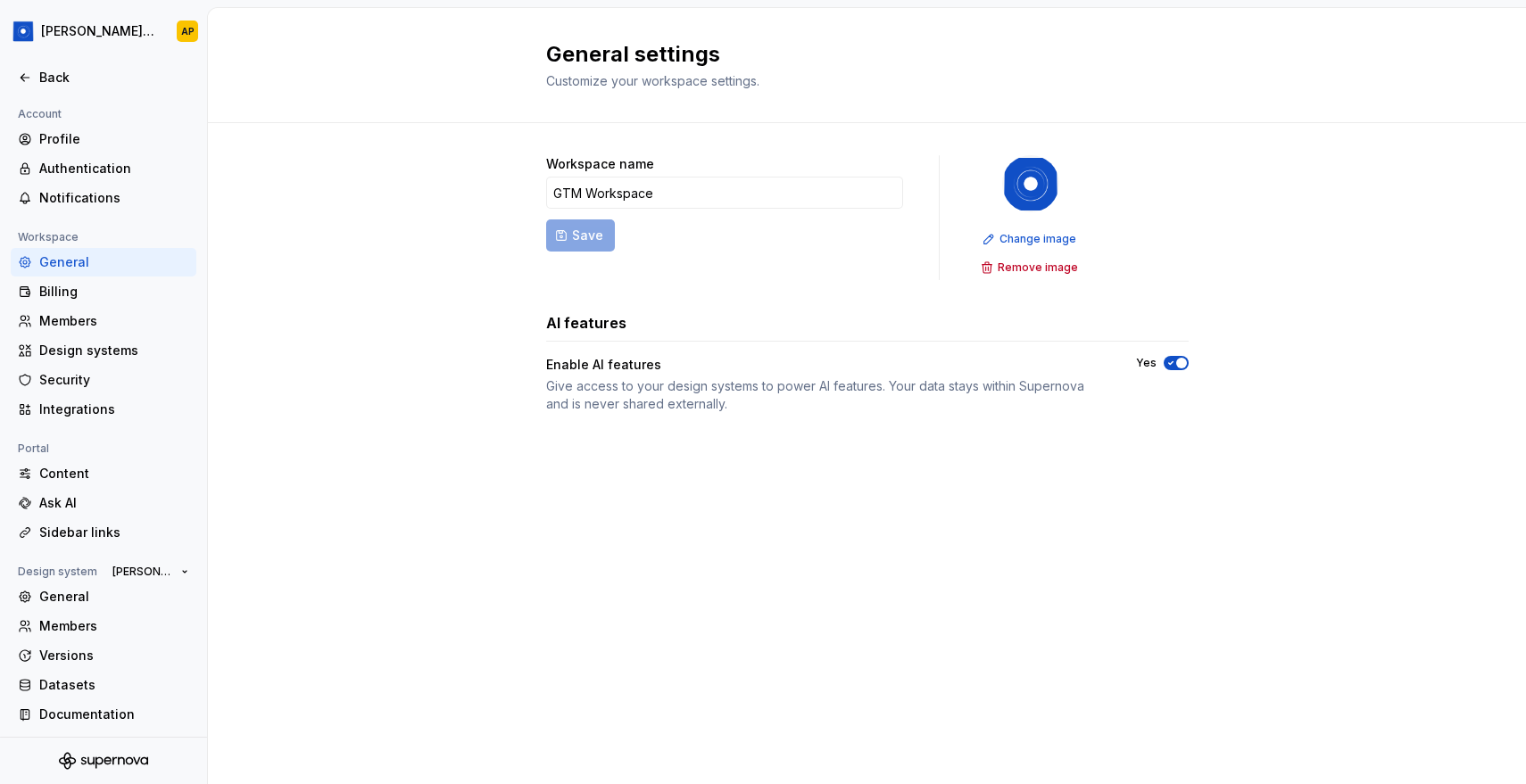
scroll to position [3, 0]
click at [82, 712] on div "Documentation" at bounding box center [114, 712] width 150 height 18
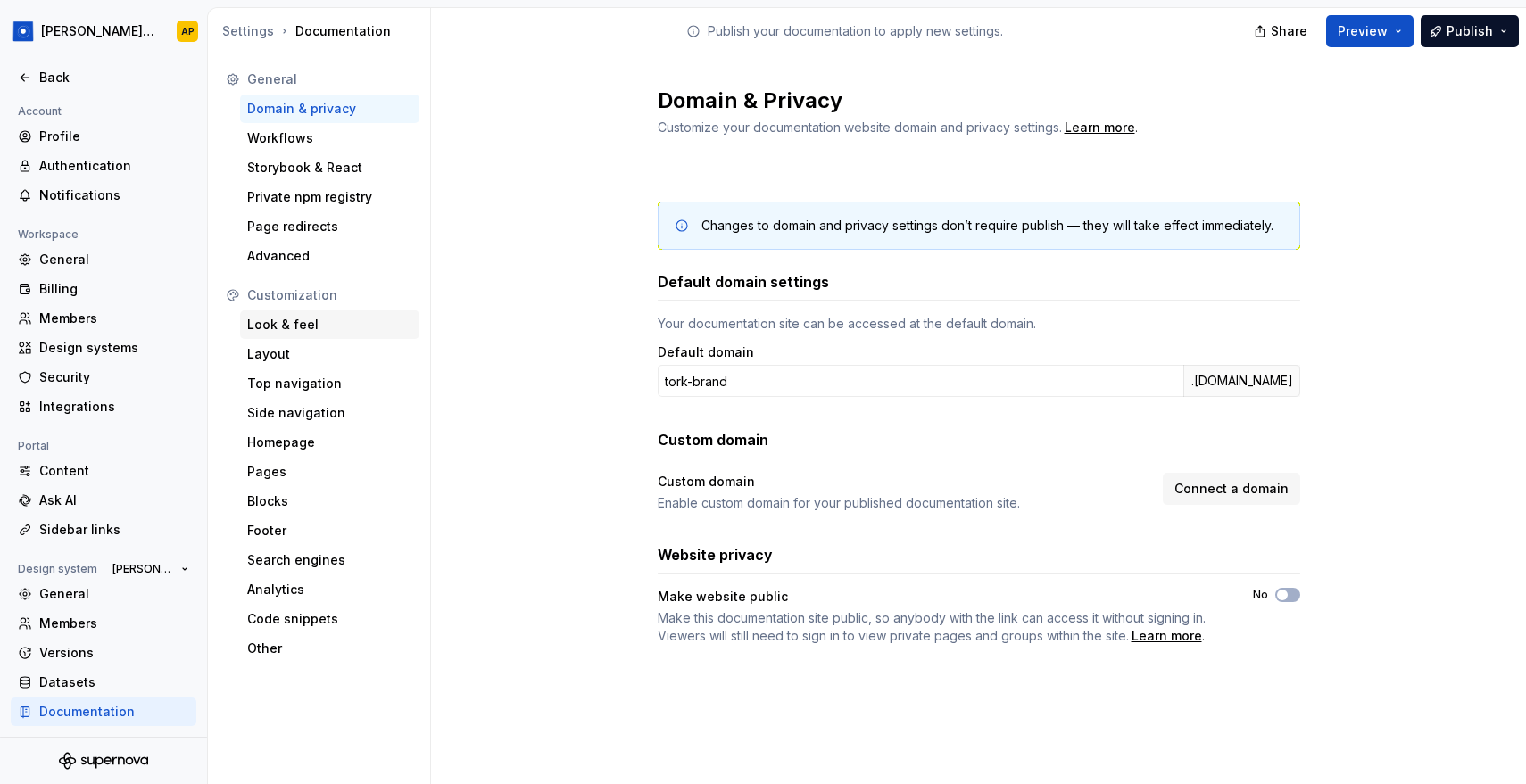
click at [286, 332] on div "Look & feel" at bounding box center [330, 325] width 165 height 18
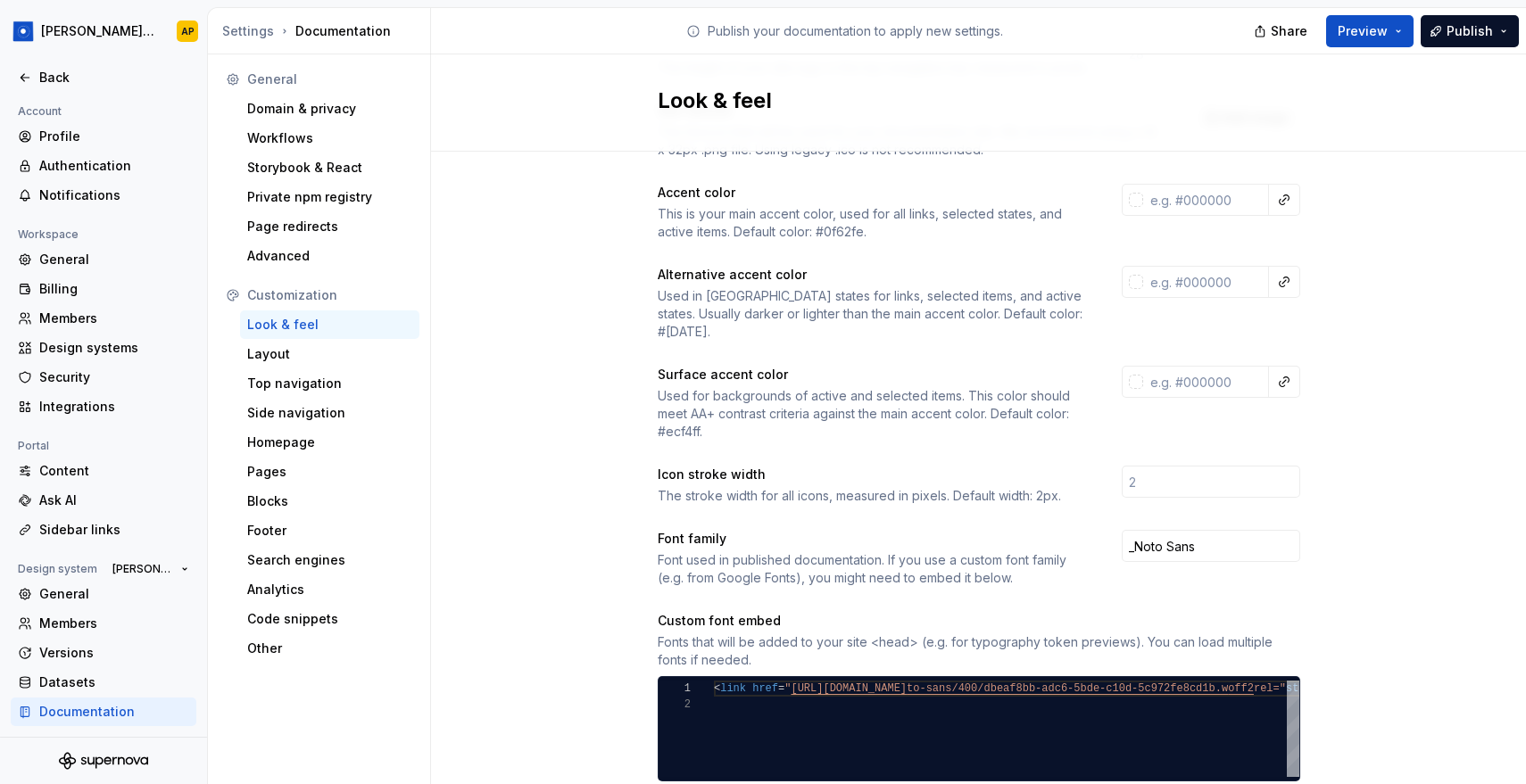
scroll to position [215, 0]
